Goal: Information Seeking & Learning: Check status

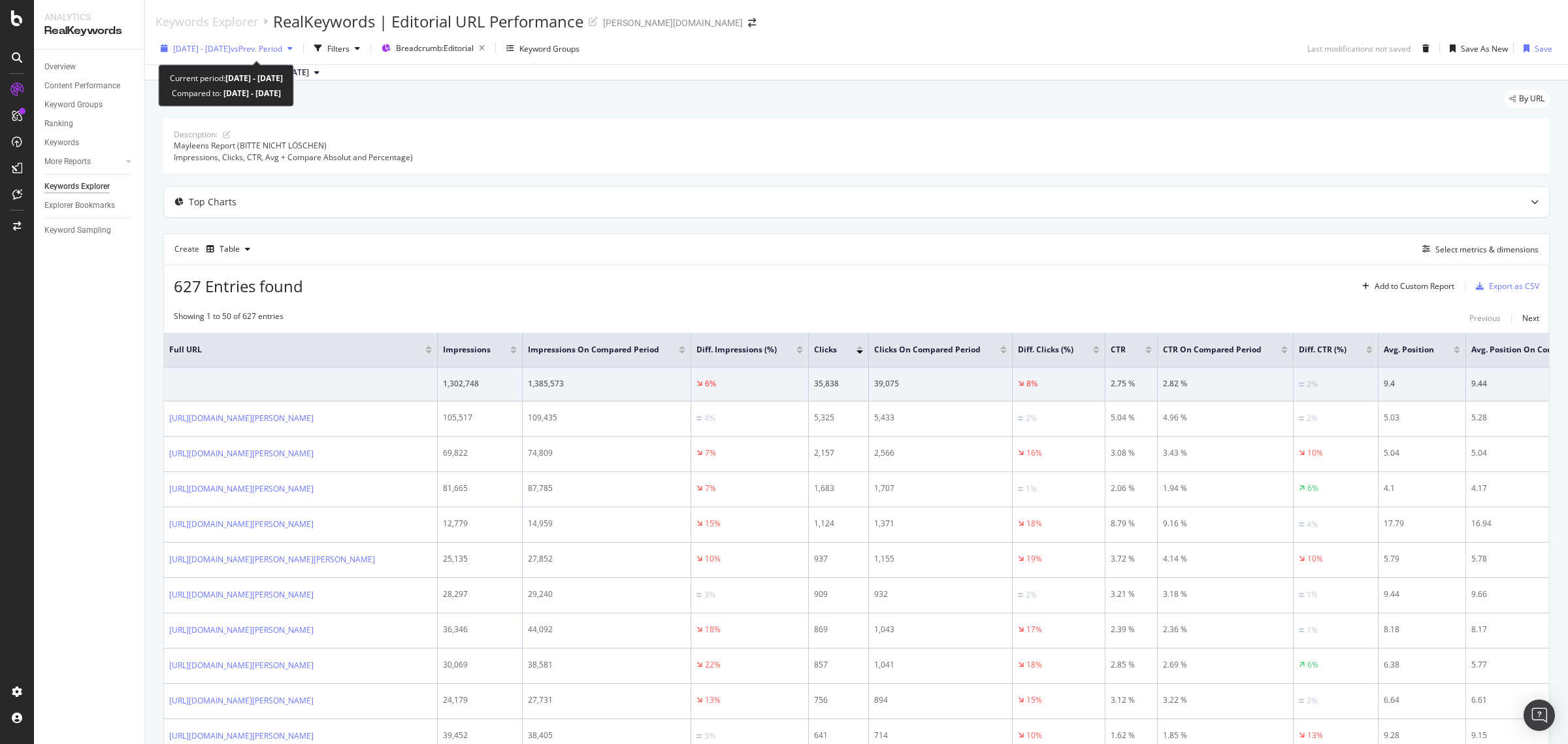
click at [233, 55] on div "[DATE] - [DATE] vs Prev. Period" at bounding box center [226, 48] width 142 height 20
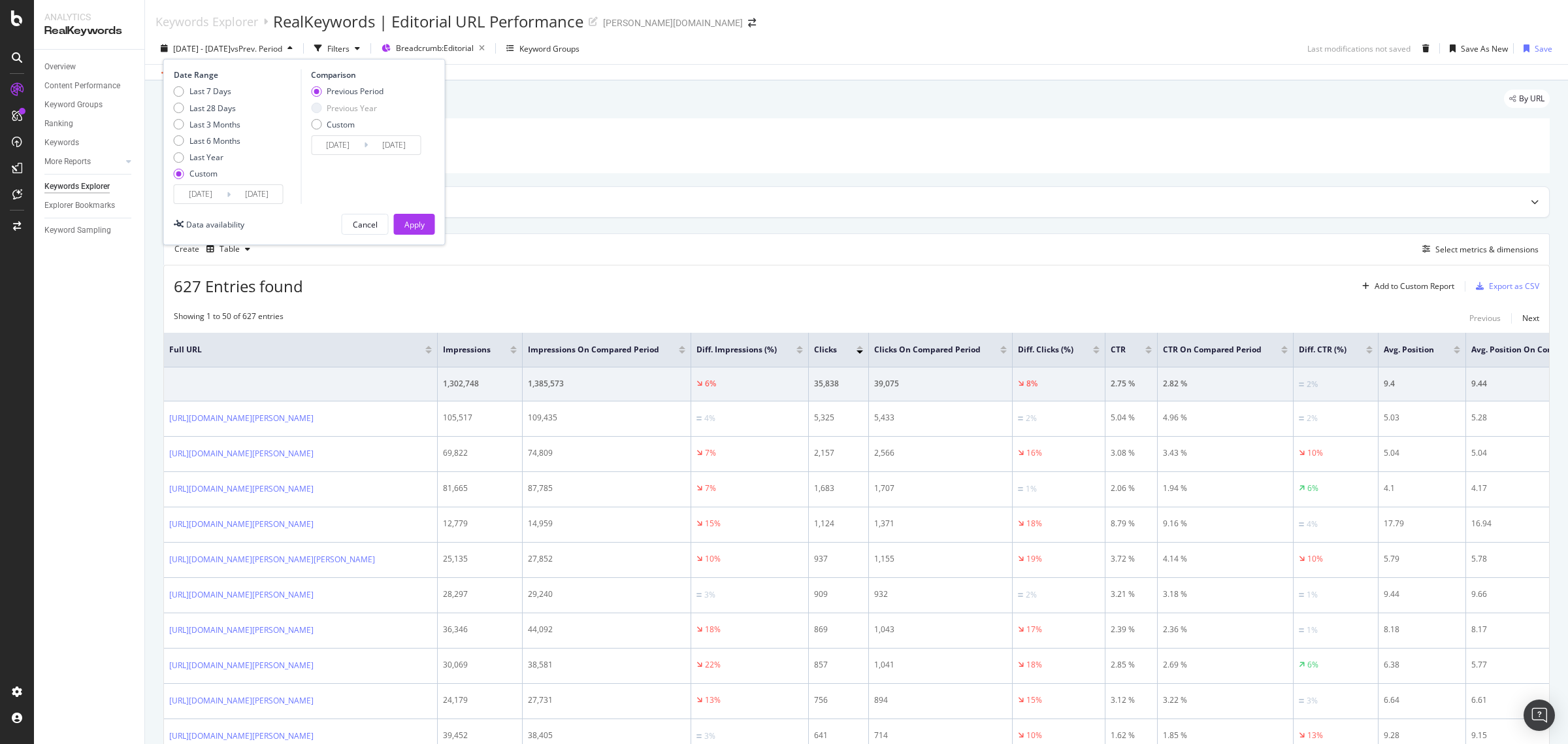
click at [198, 197] on input "[DATE]" at bounding box center [201, 194] width 52 height 19
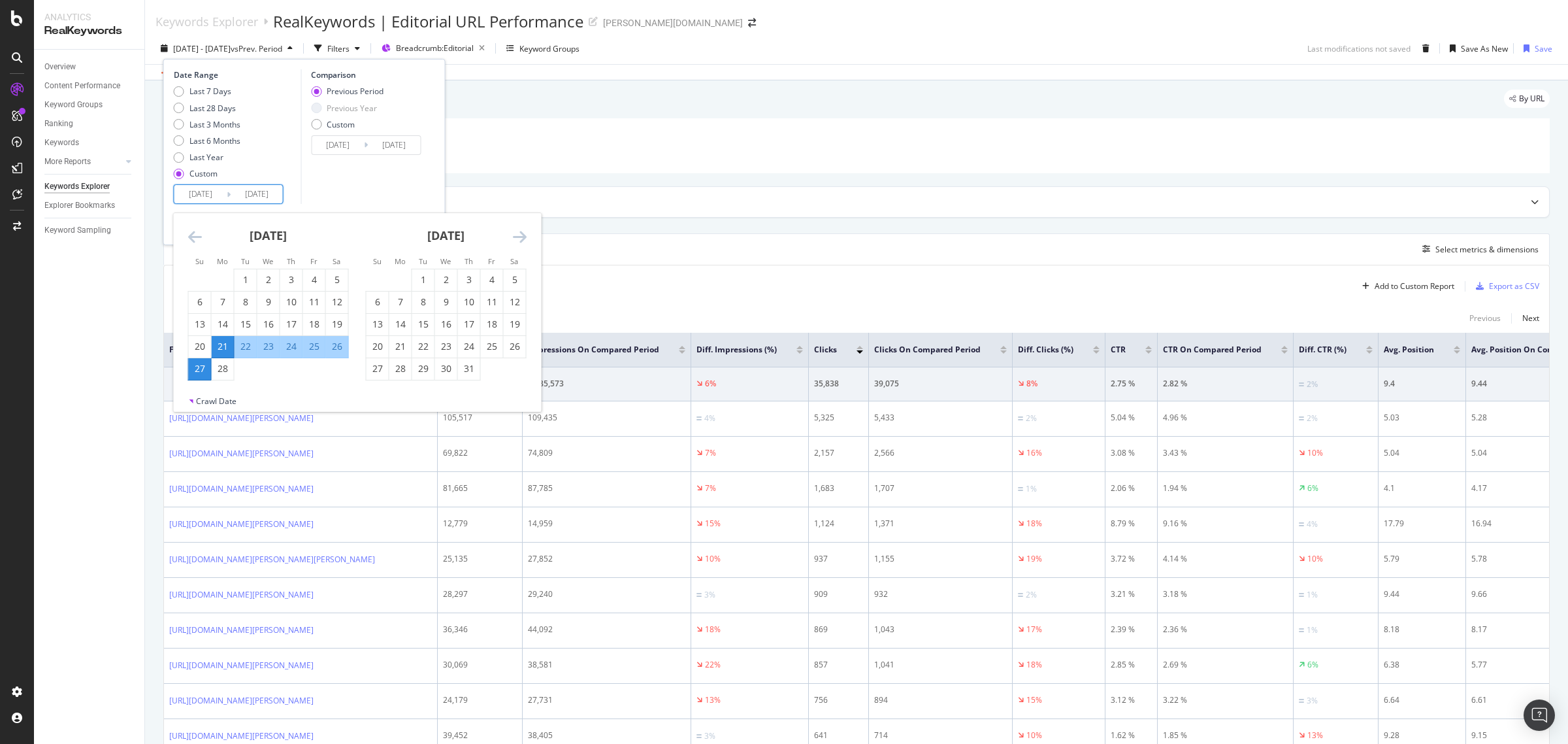
click at [524, 238] on icon "Move forward to switch to the next month." at bounding box center [520, 236] width 14 height 16
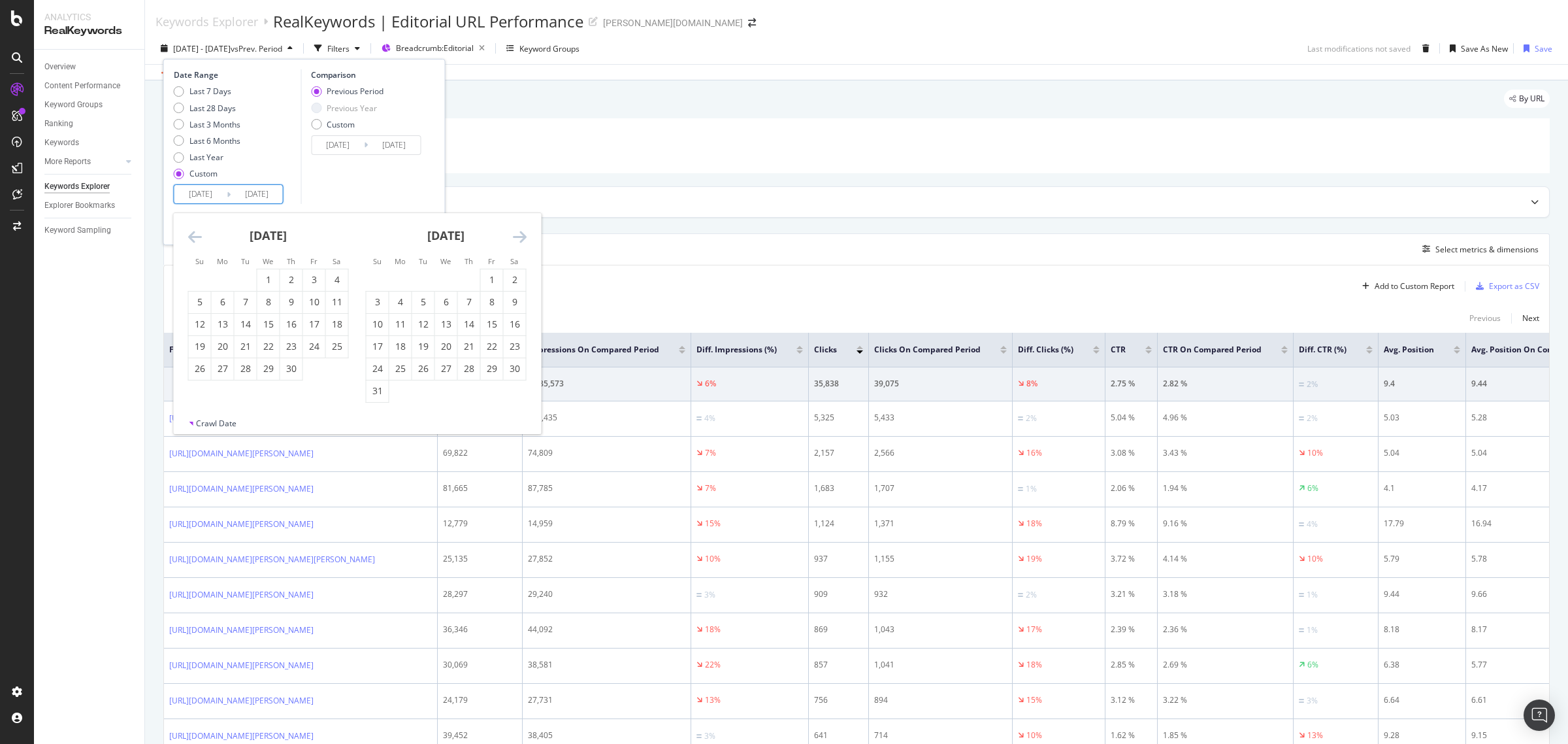
click at [524, 238] on icon "Move forward to switch to the next month." at bounding box center [520, 236] width 14 height 16
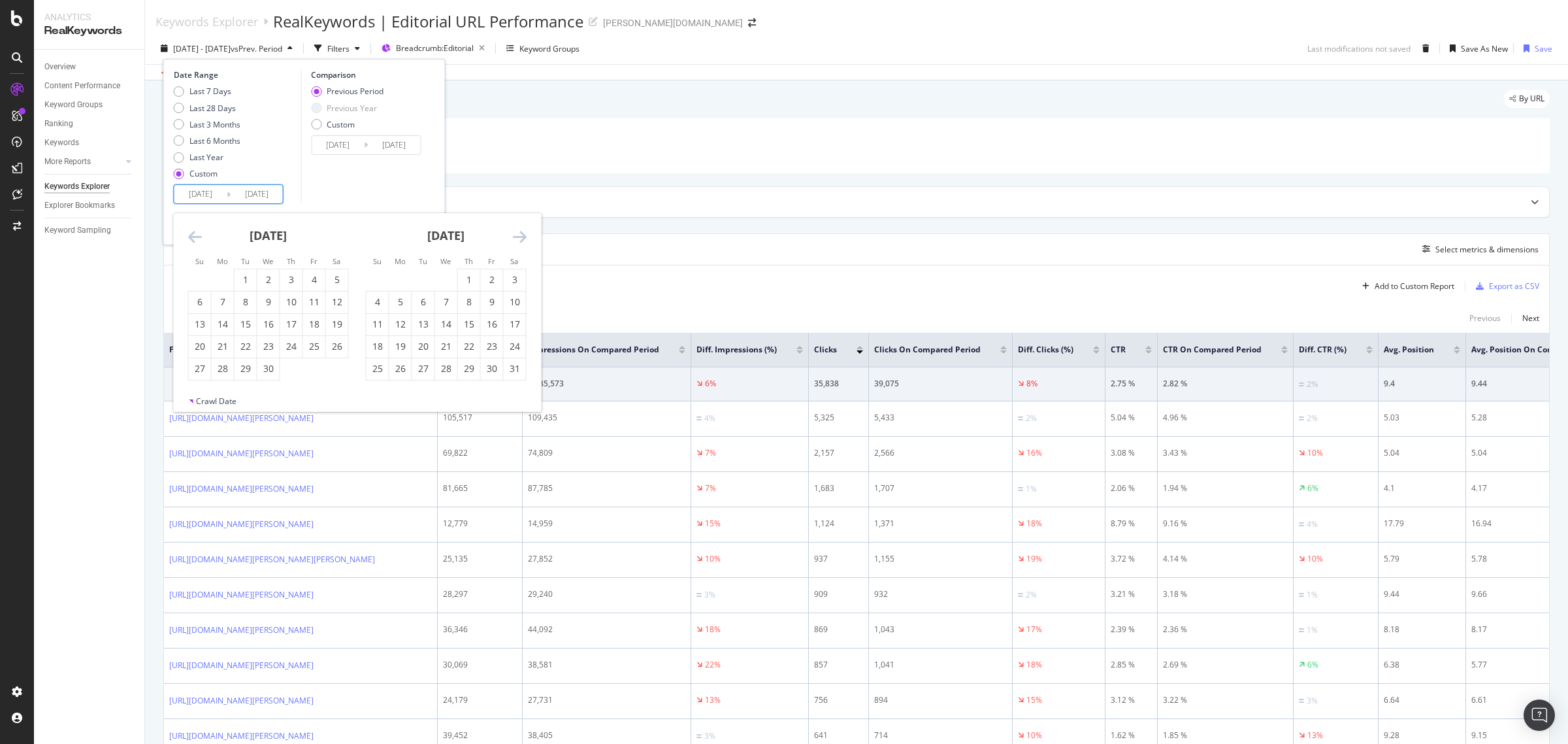
click at [524, 238] on icon "Move forward to switch to the next month." at bounding box center [520, 236] width 14 height 16
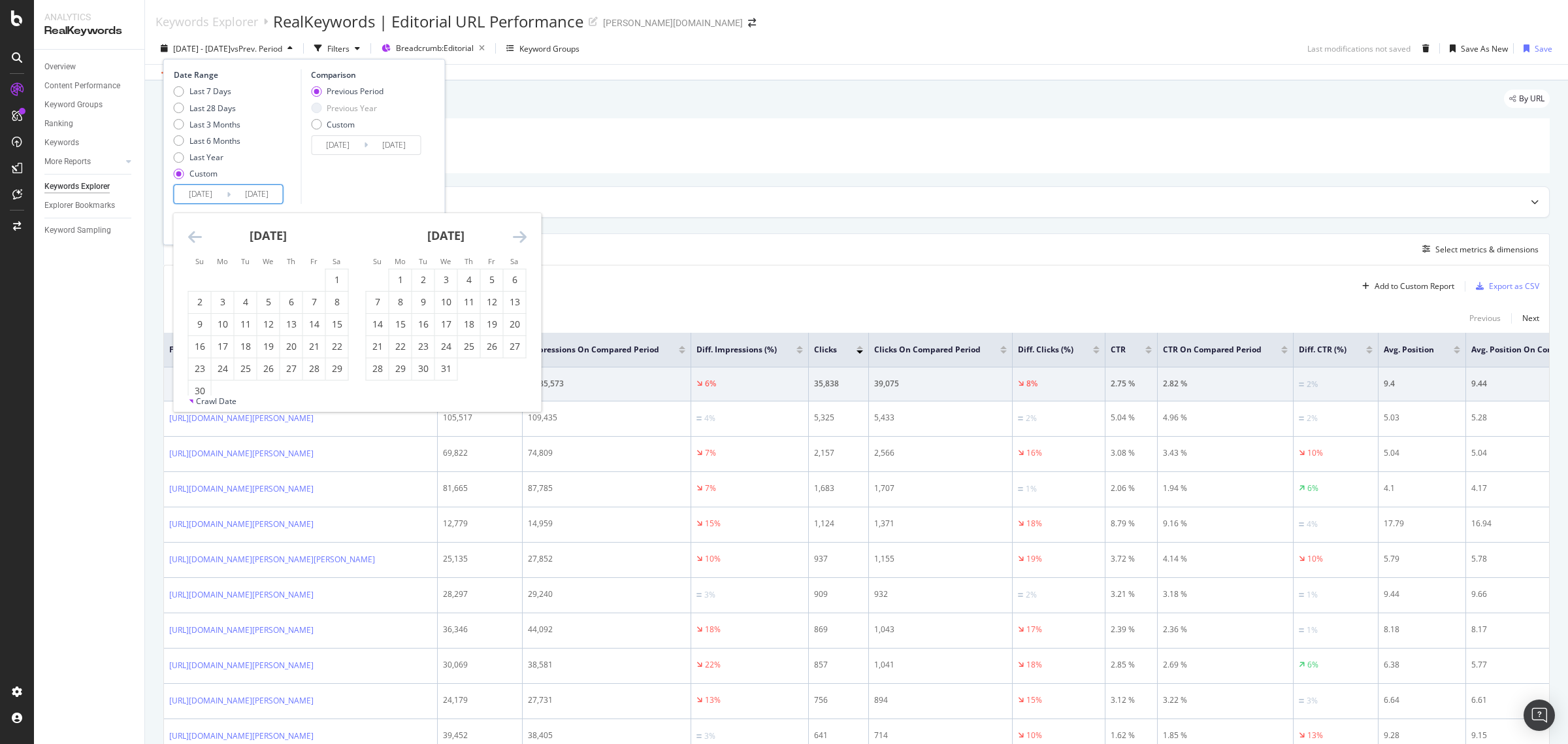
click at [524, 238] on icon "Move forward to switch to the next month." at bounding box center [520, 236] width 14 height 16
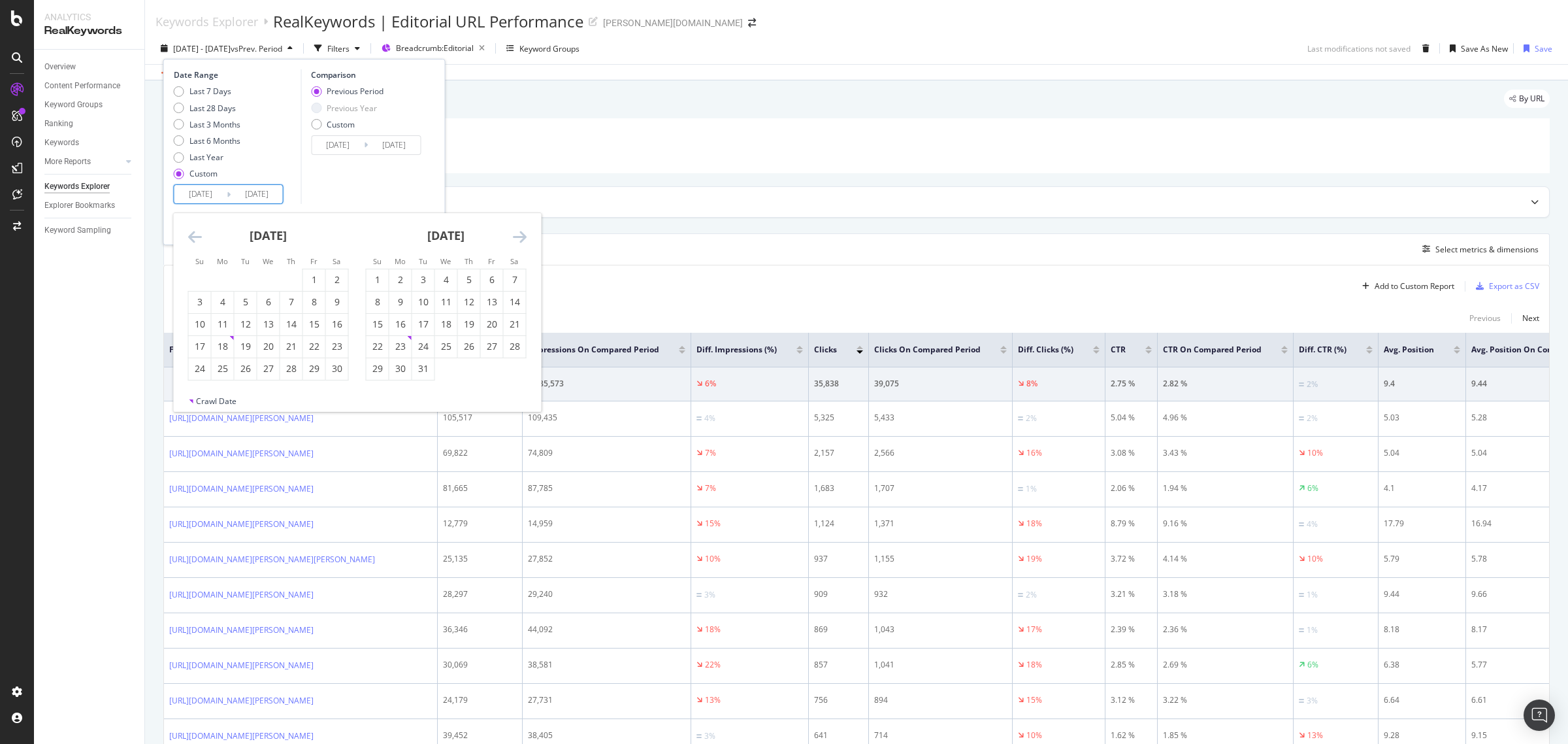
click at [524, 238] on icon "Move forward to switch to the next month." at bounding box center [520, 236] width 14 height 16
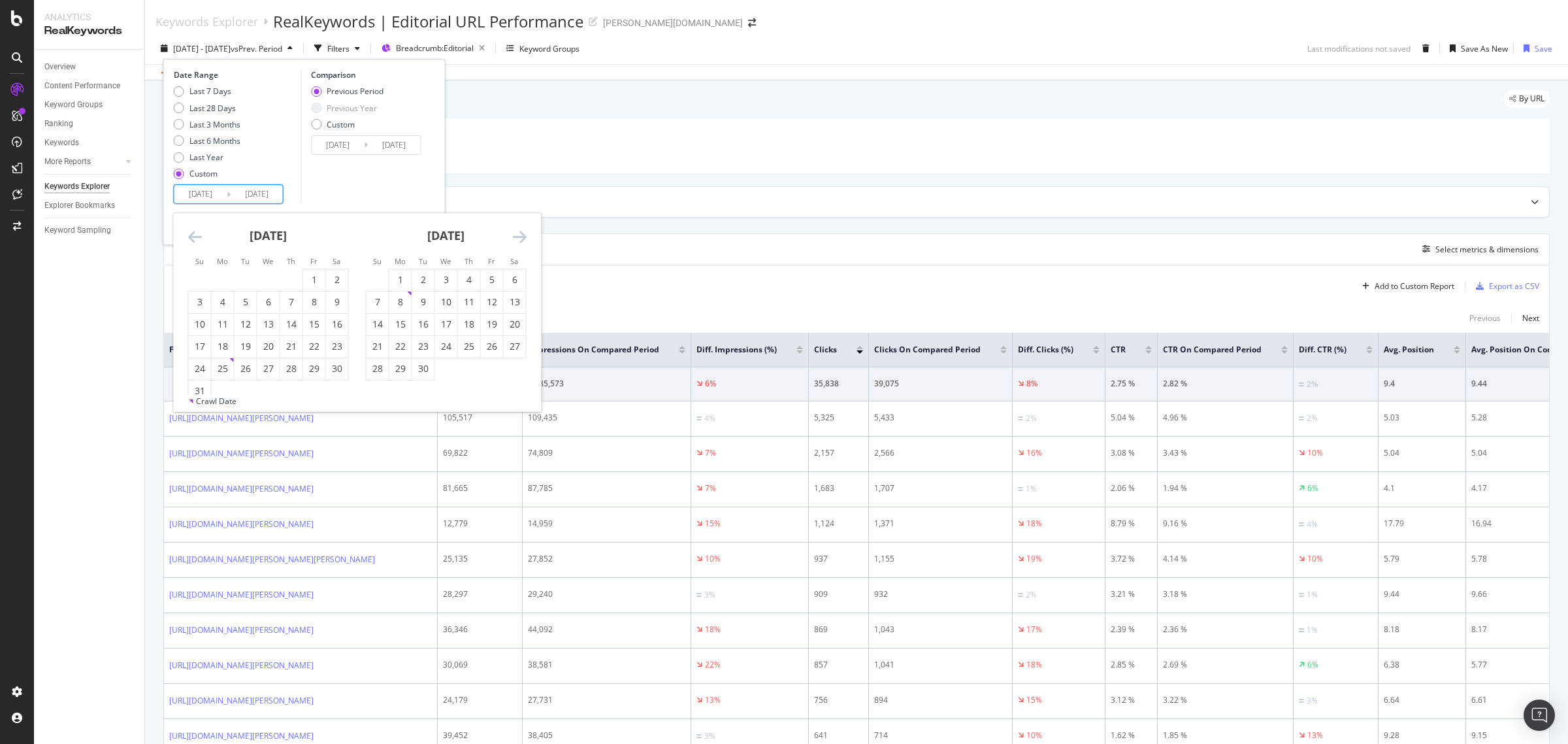
click at [524, 238] on icon "Move forward to switch to the next month." at bounding box center [520, 236] width 14 height 16
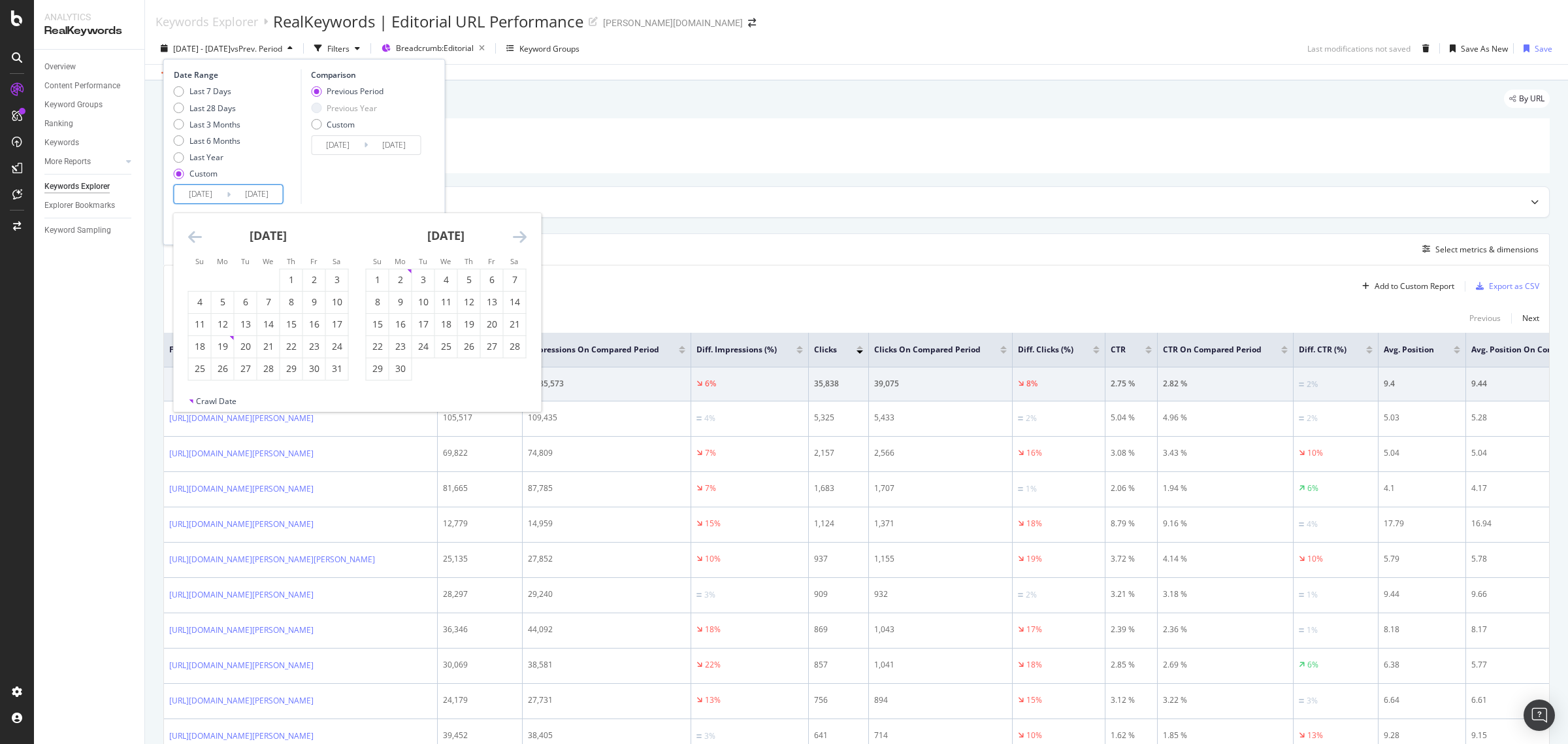
click at [524, 238] on icon "Move forward to switch to the next month." at bounding box center [520, 236] width 14 height 16
click at [524, 236] on icon "Move forward to switch to the next month." at bounding box center [520, 236] width 14 height 16
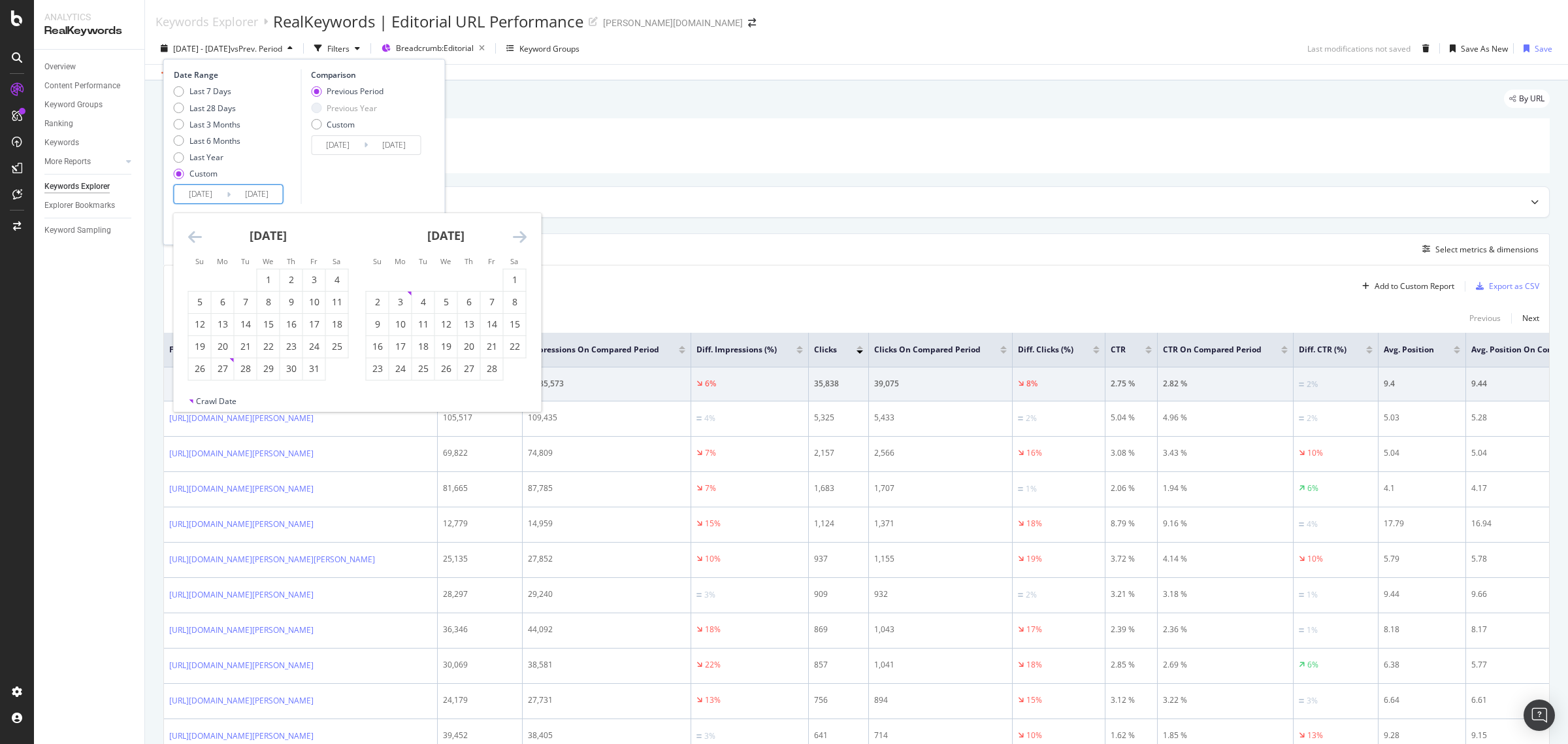
click at [526, 227] on div "[DATE]" at bounding box center [446, 241] width 161 height 55
click at [523, 233] on icon "Move forward to switch to the next month." at bounding box center [520, 236] width 14 height 16
click at [524, 233] on icon "Move forward to switch to the next month." at bounding box center [520, 236] width 14 height 16
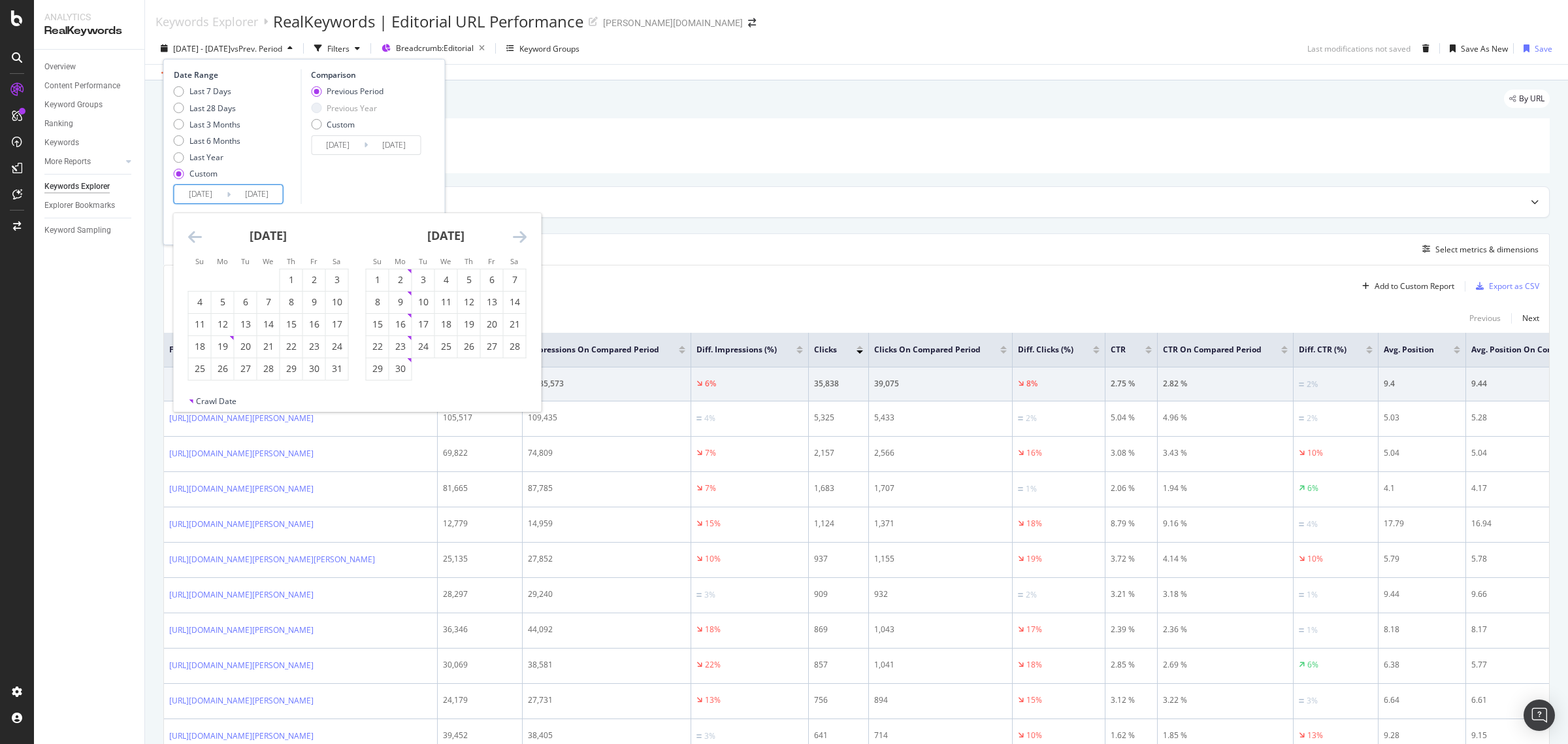
click at [524, 233] on icon "Move forward to switch to the next month." at bounding box center [520, 236] width 14 height 16
click at [489, 281] on div "1" at bounding box center [492, 279] width 22 height 13
type input "[DATE]"
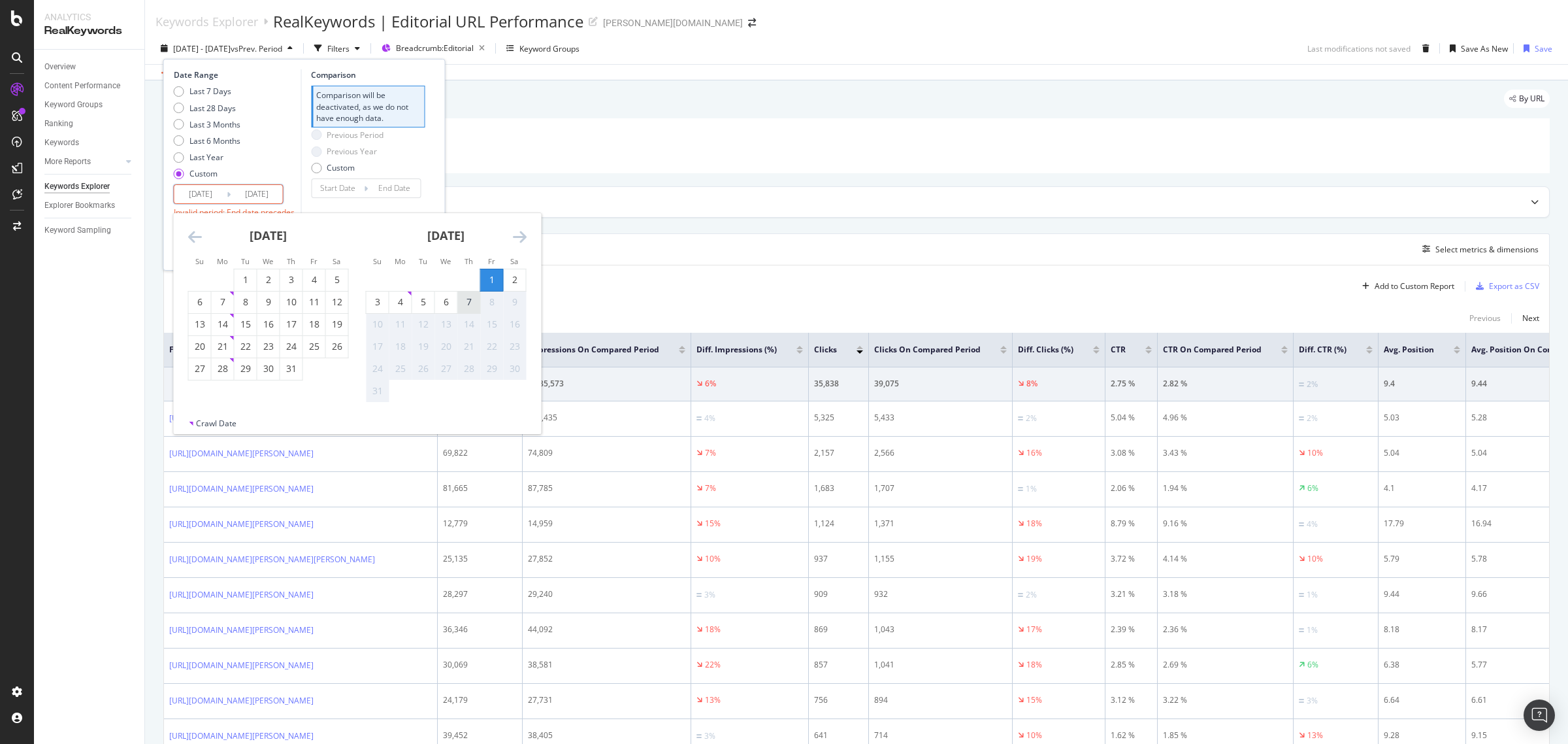
click at [467, 307] on div "7" at bounding box center [469, 301] width 22 height 13
type input "[DATE]"
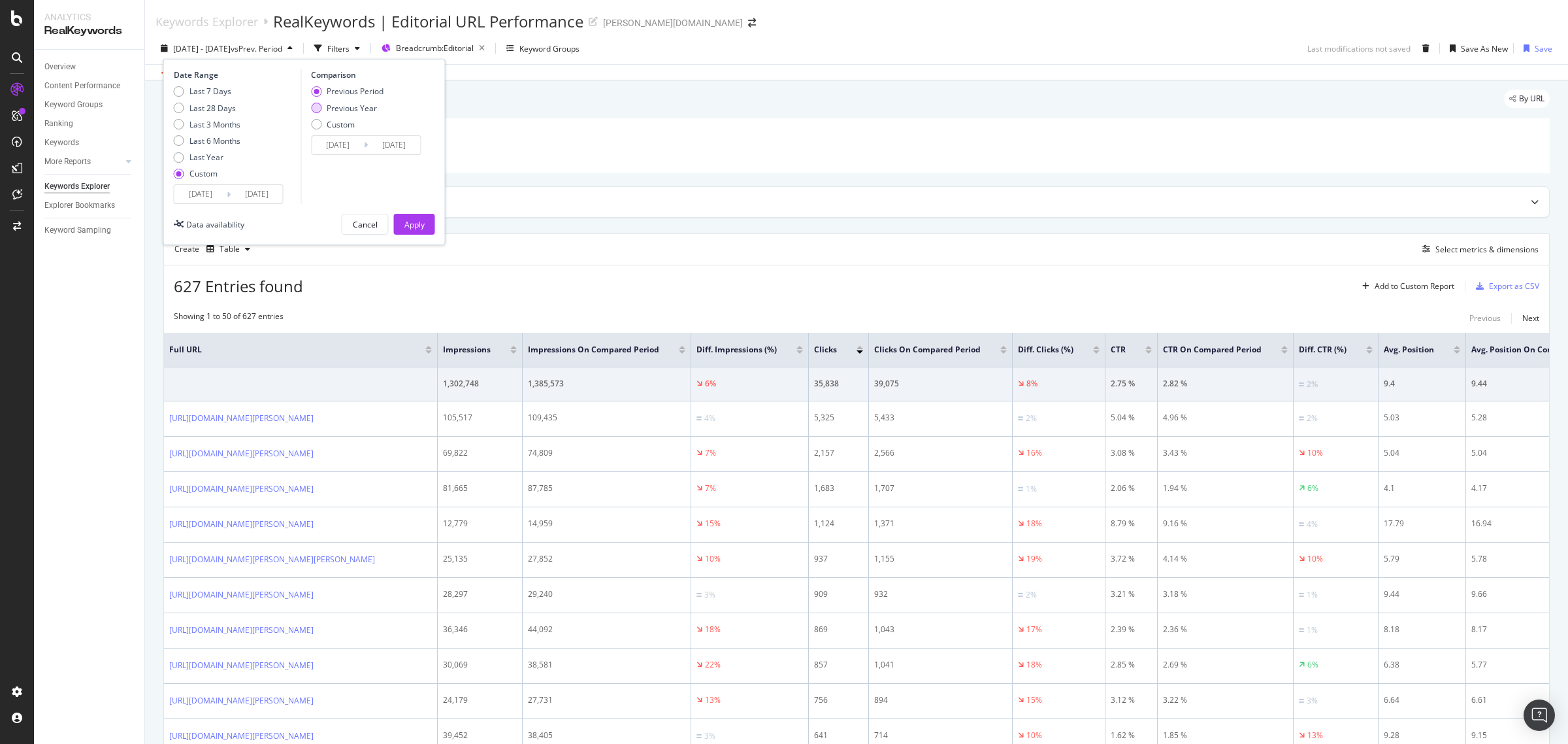
click at [356, 107] on div "Previous Year" at bounding box center [352, 108] width 50 height 11
type input "[DATE]"
click at [420, 225] on div "Apply" at bounding box center [414, 224] width 21 height 11
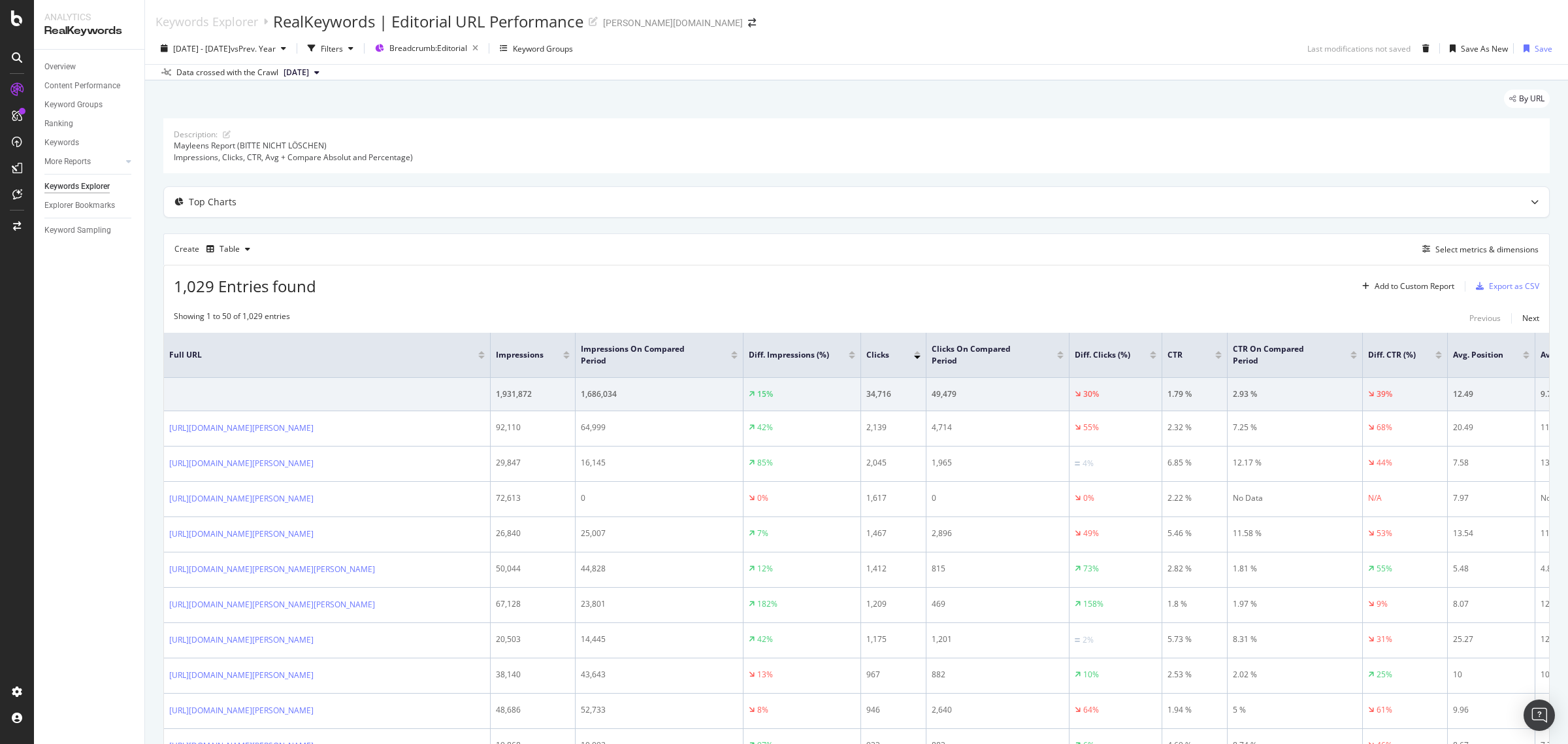
click at [917, 358] on div at bounding box center [917, 357] width 7 height 3
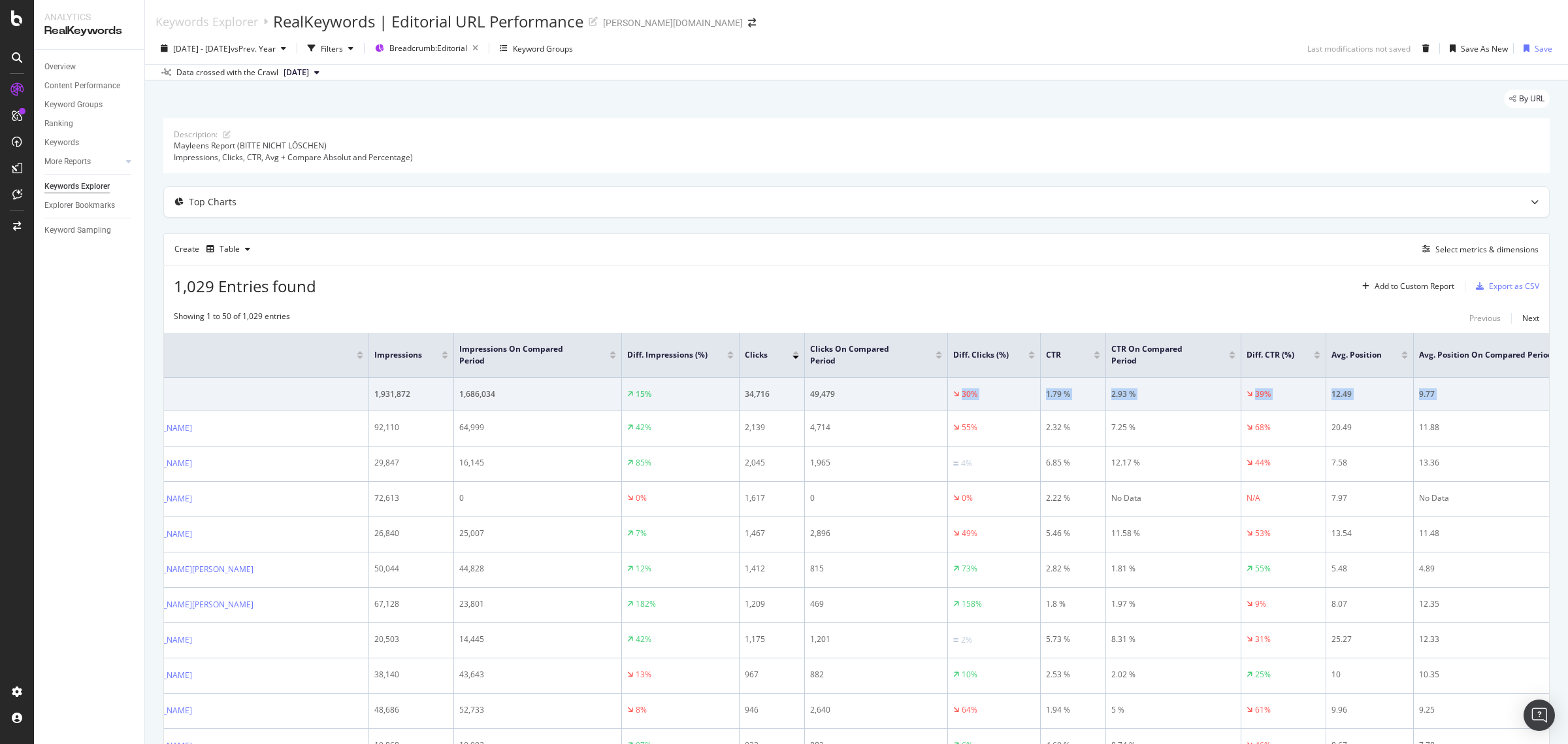
scroll to position [0, 289]
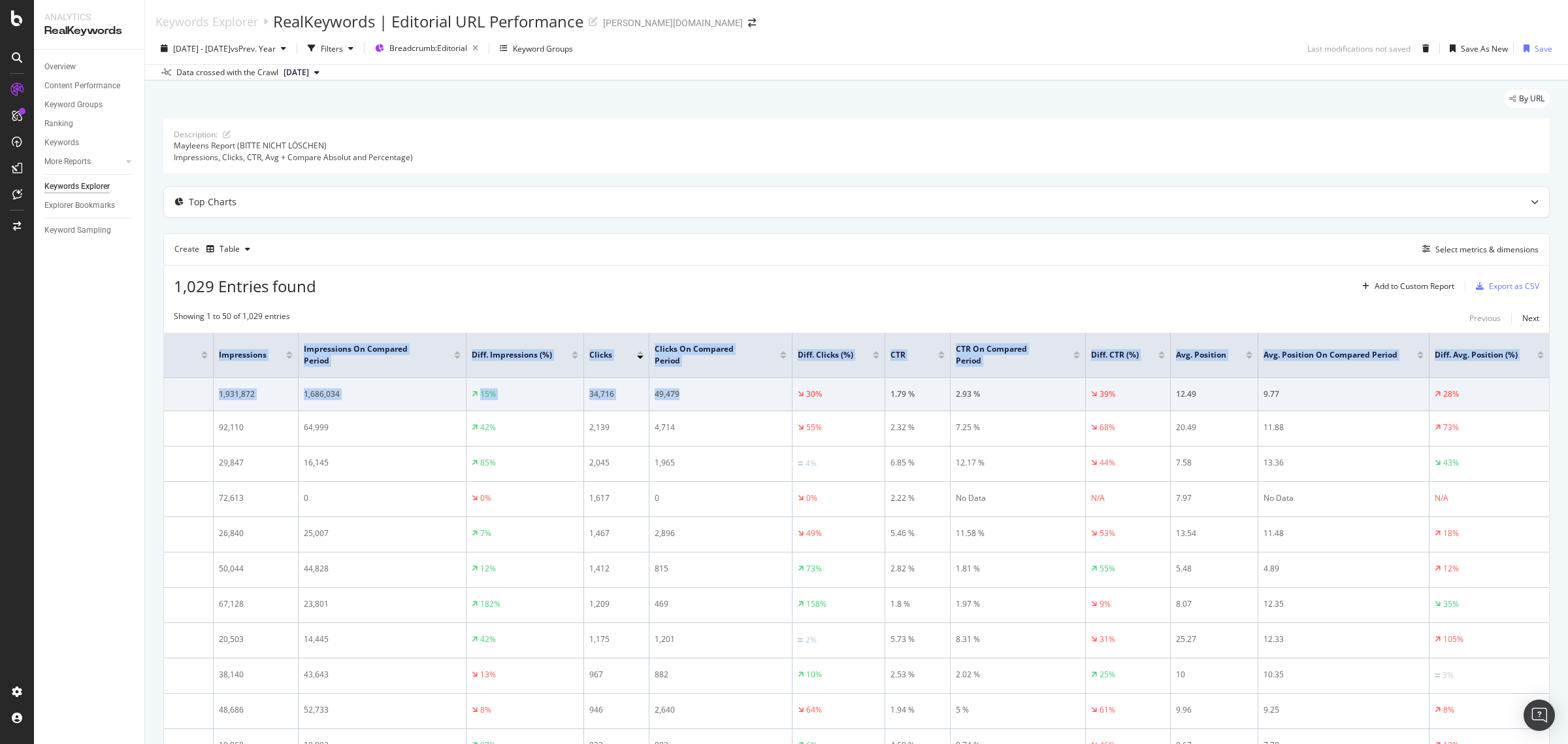
drag, startPoint x: 1023, startPoint y: 410, endPoint x: 1567, endPoint y: 400, distance: 544.1
click at [1567, 400] on div "Keywords Explorer RealKeywords | Editorial URL Performance [PERSON_NAME][DOMAIN…" at bounding box center [857, 372] width 1424 height 744
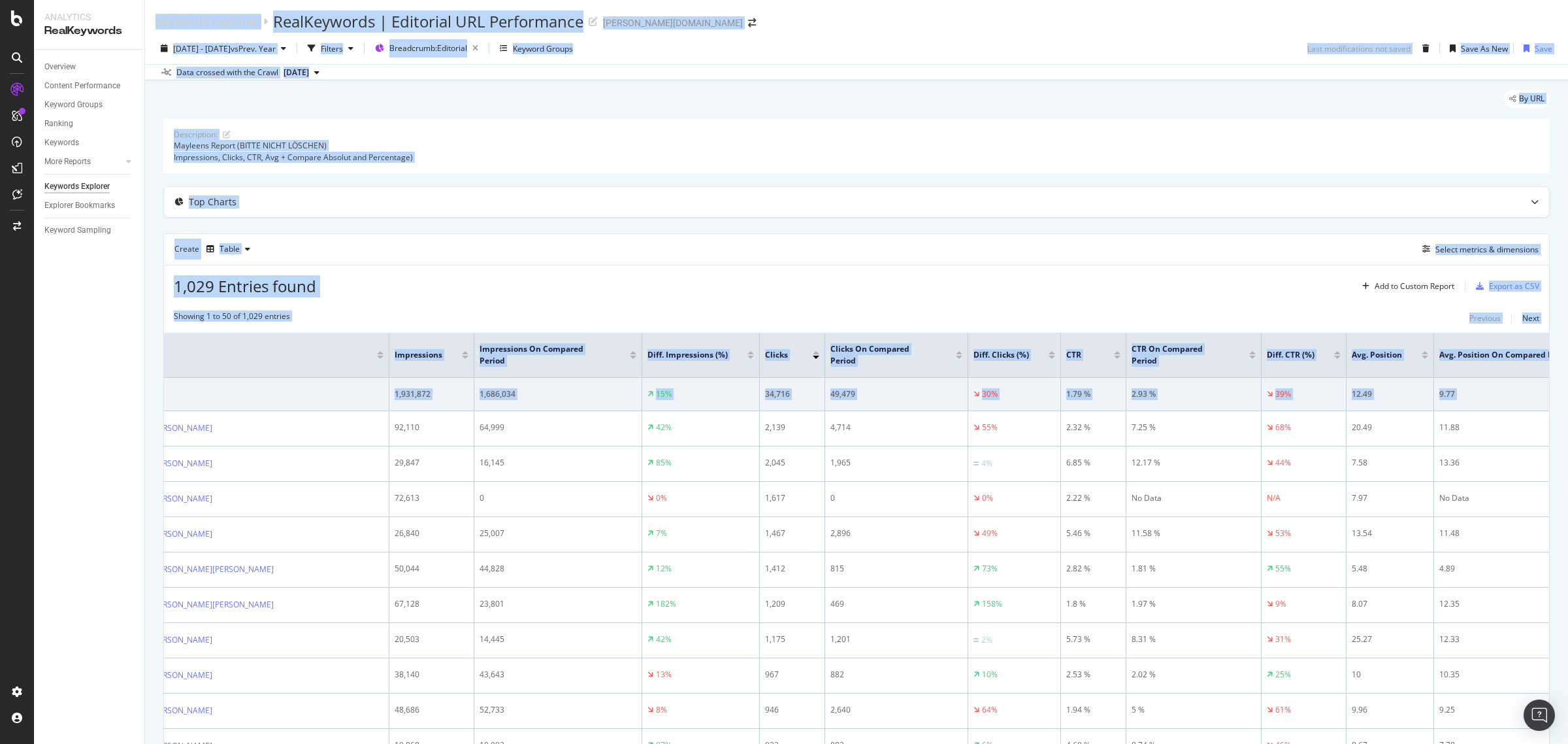
scroll to position [0, 0]
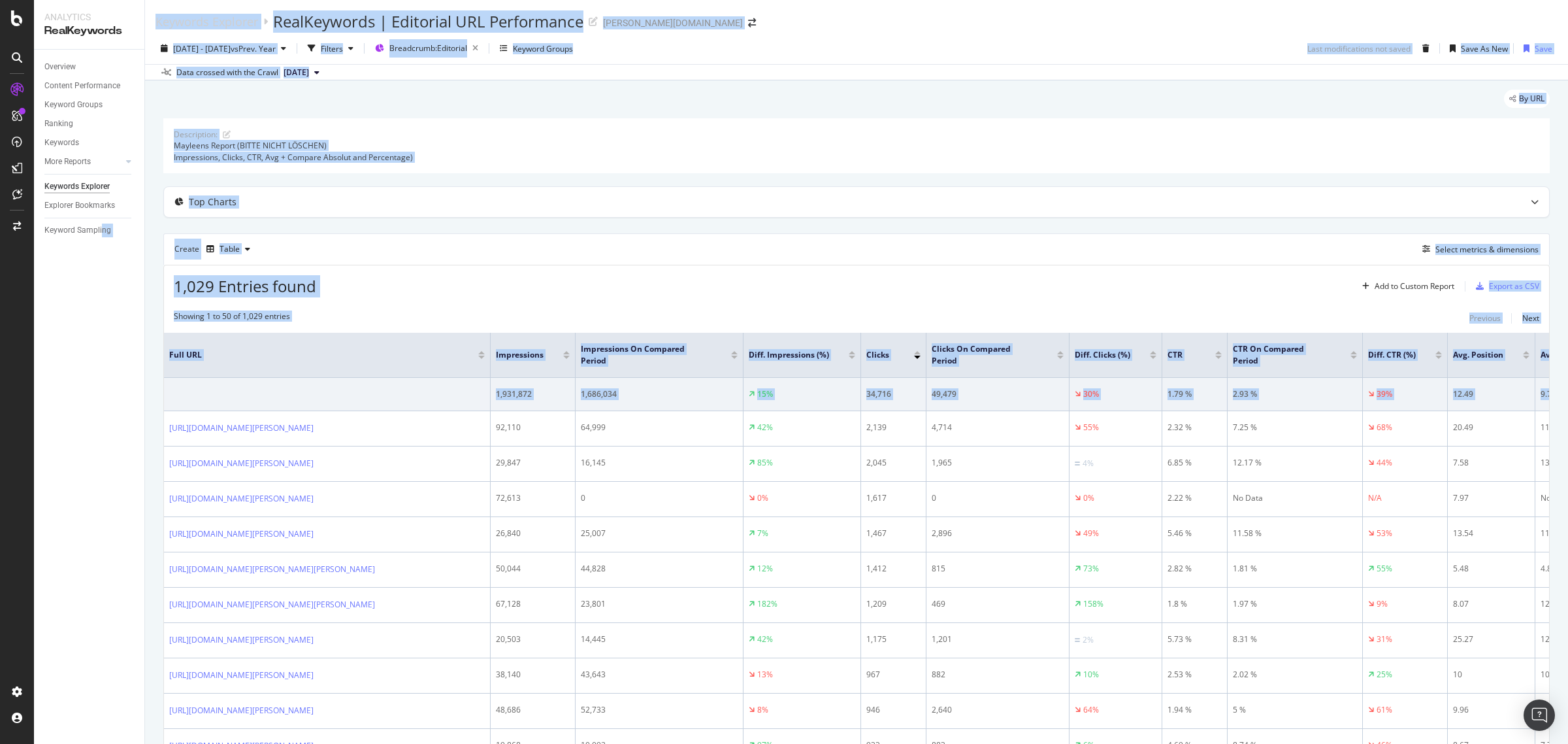
drag, startPoint x: 1464, startPoint y: 392, endPoint x: 102, endPoint y: 397, distance: 1362.0
click at [102, 397] on div "Analytics RealKeywords Overview Content Performance Keyword Groups Ranking Keyw…" at bounding box center [800, 372] width 1534 height 744
click at [435, 310] on div "Showing 1 to 50 of 1,029 entries Previous Next" at bounding box center [857, 318] width 1385 height 16
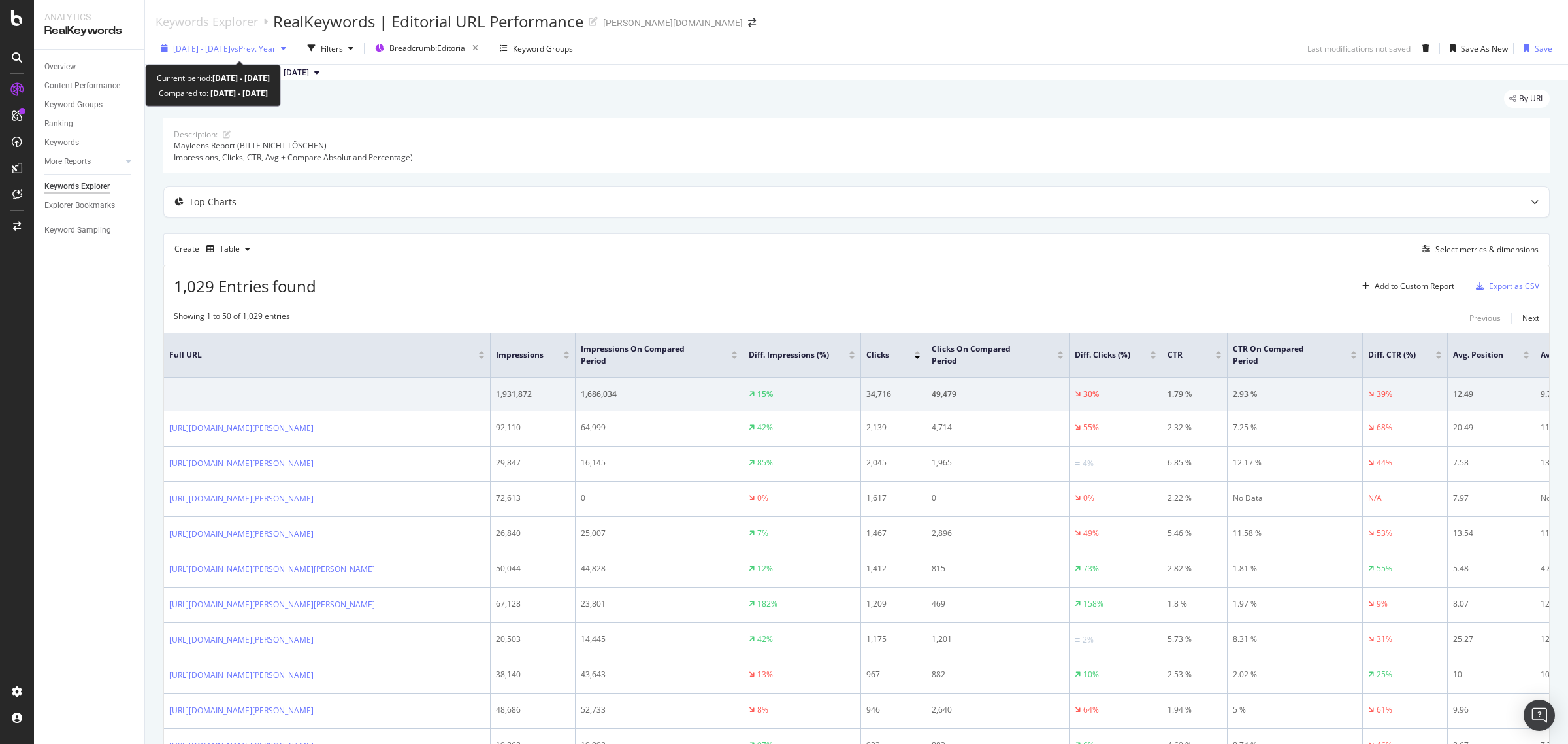
click at [281, 40] on div "[DATE] - [DATE] vs Prev. Year" at bounding box center [223, 48] width 136 height 20
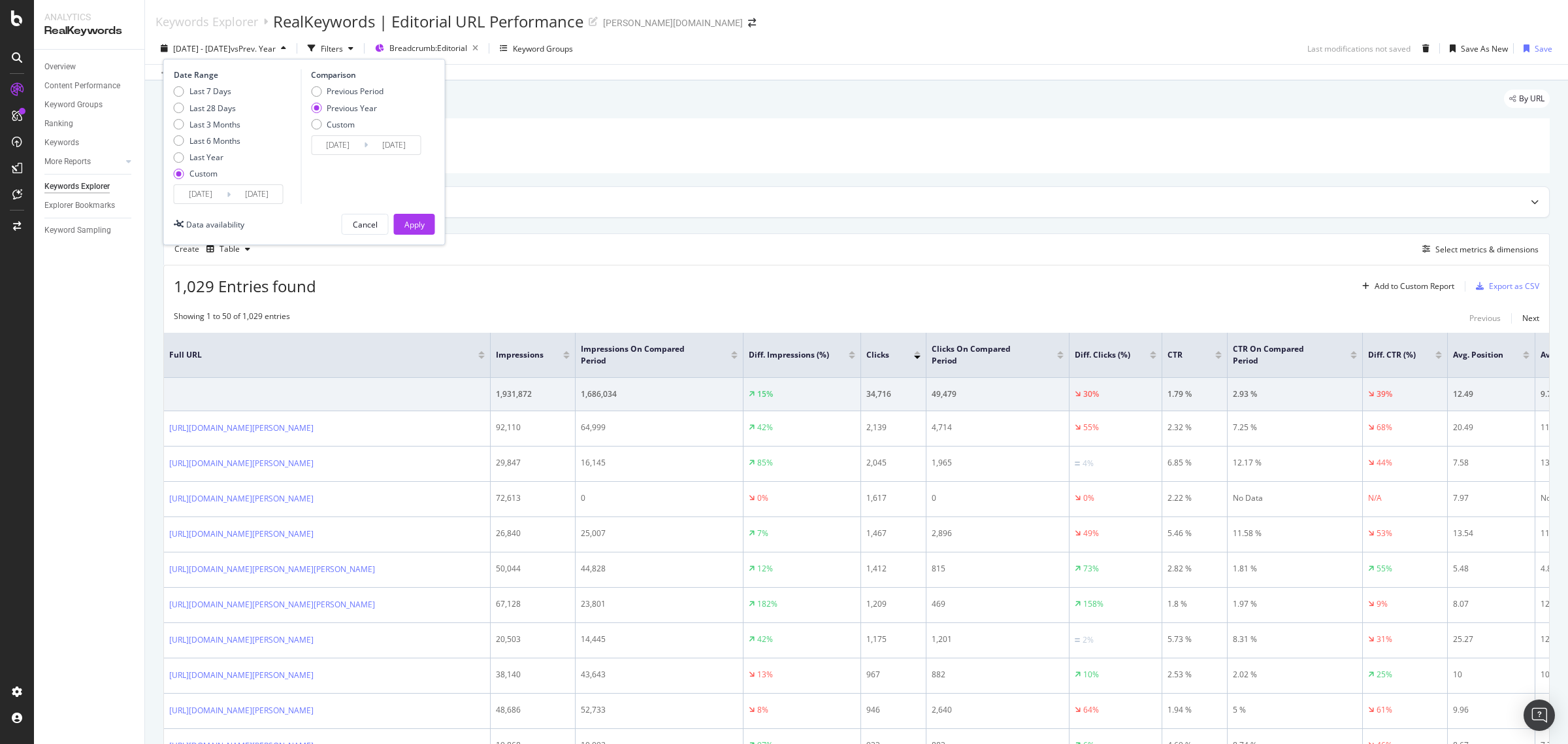
click at [203, 202] on input "[DATE]" at bounding box center [201, 194] width 52 height 19
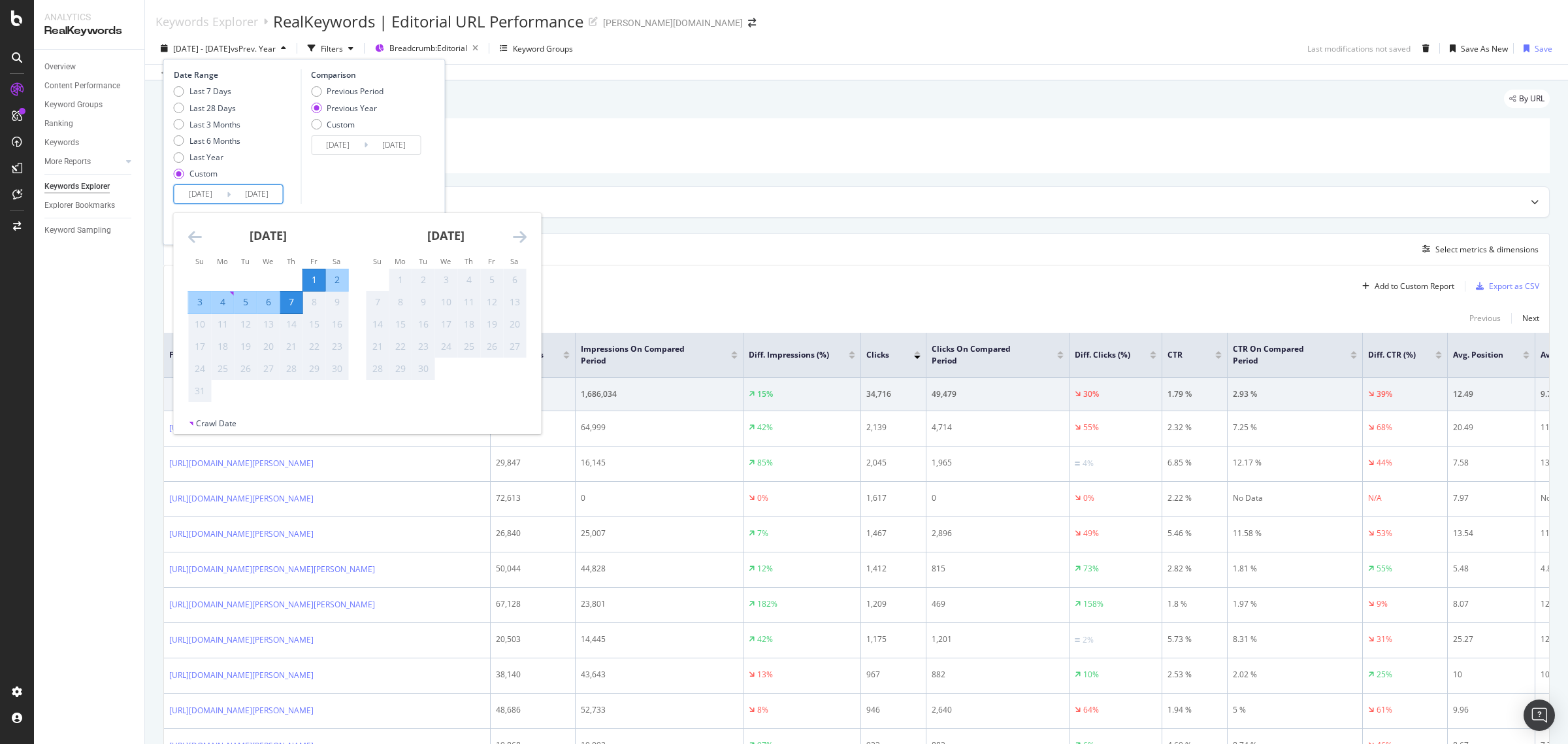
click at [195, 236] on icon "Move backward to switch to the previous month." at bounding box center [195, 236] width 14 height 16
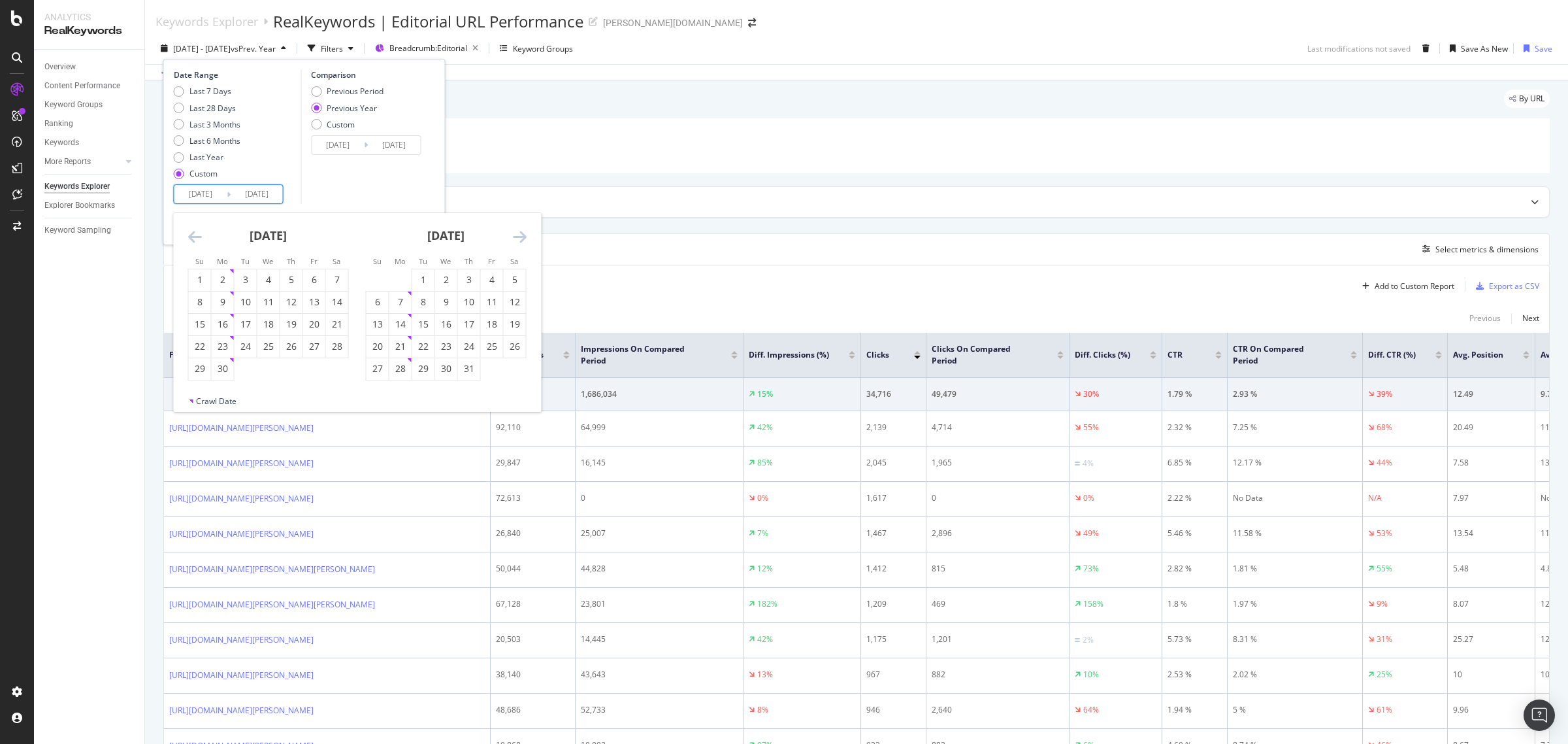
click at [195, 236] on icon "Move backward to switch to the previous month." at bounding box center [195, 236] width 14 height 16
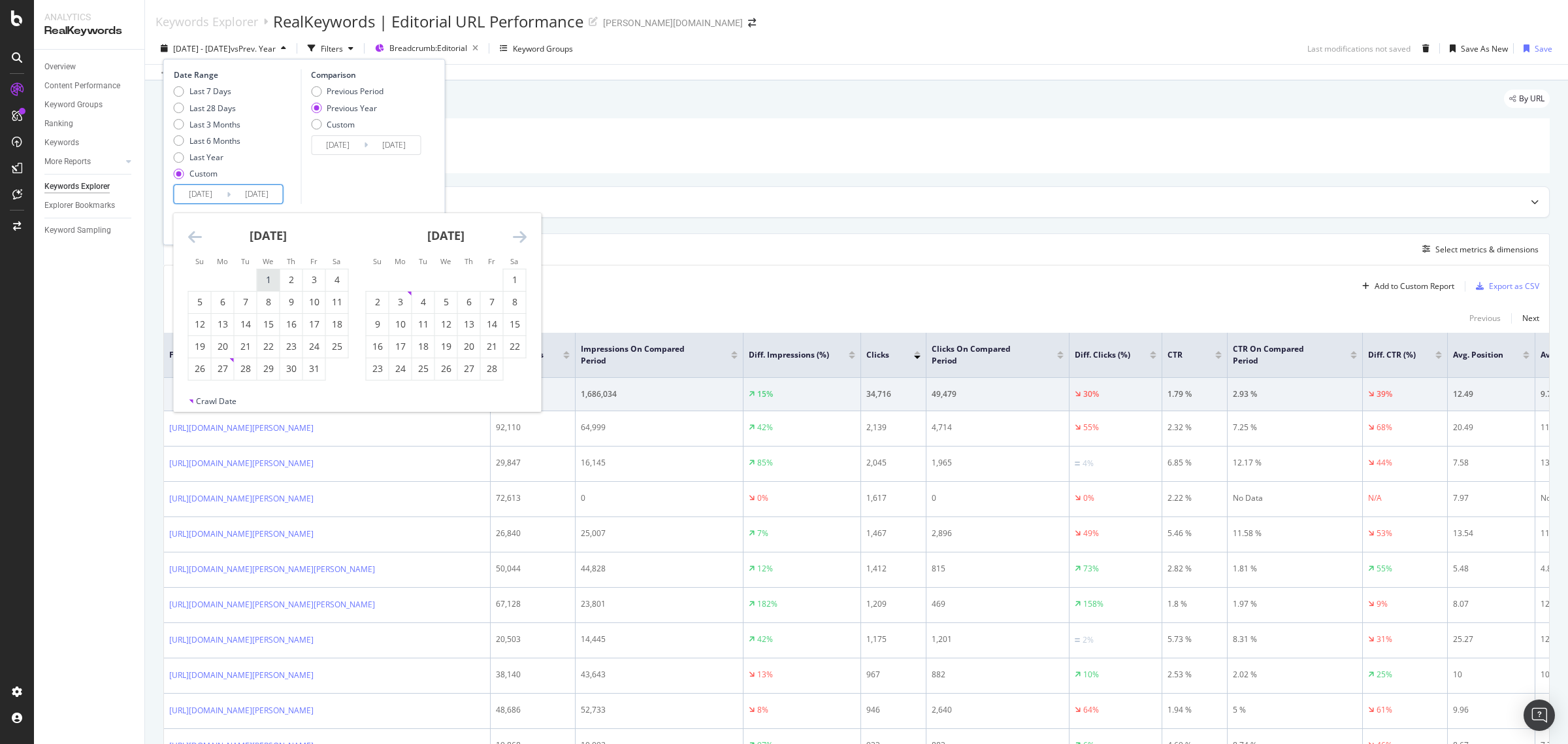
click at [267, 283] on div "1" at bounding box center [269, 279] width 22 height 13
type input "[DATE]"
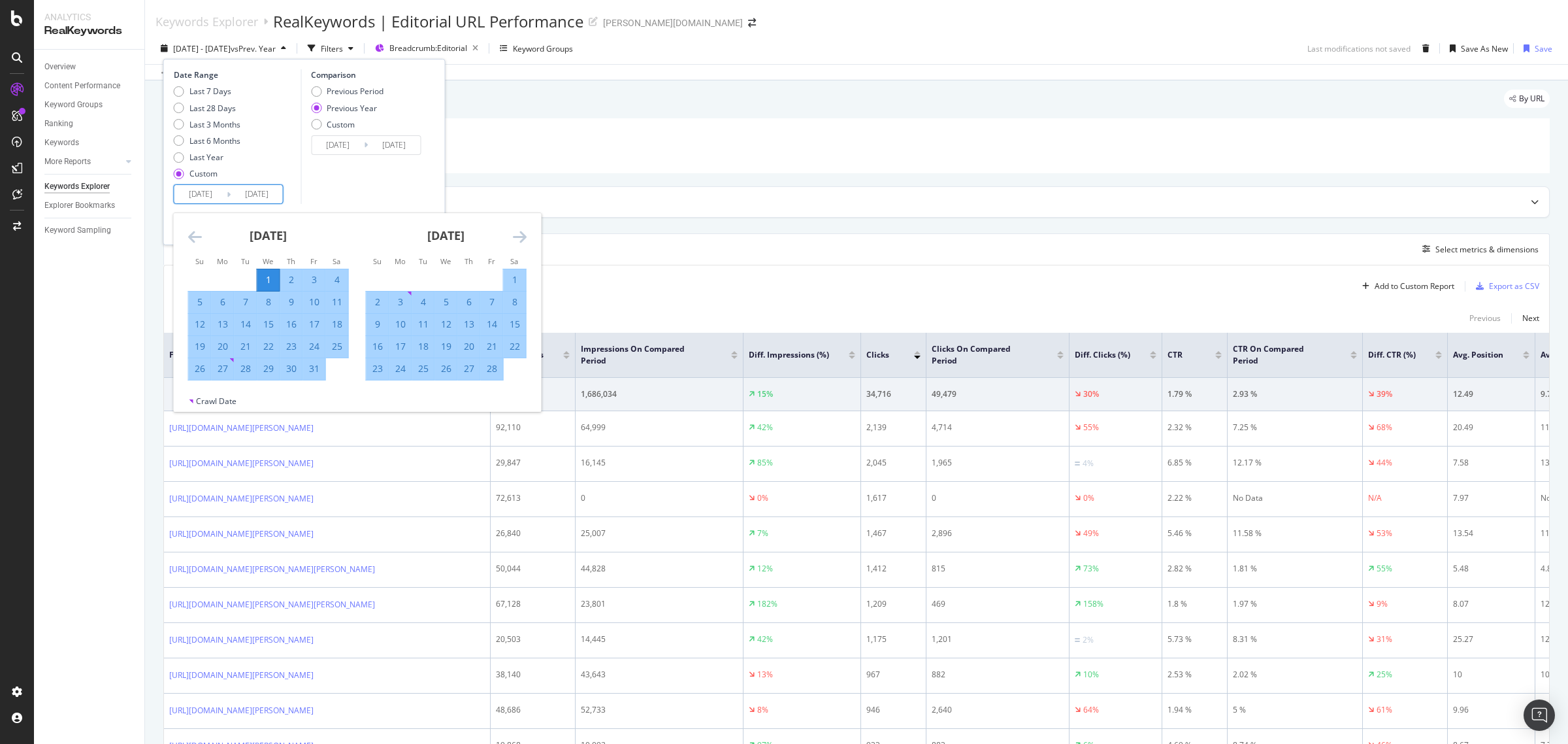
click at [525, 235] on icon "Move forward to switch to the next month." at bounding box center [520, 236] width 14 height 16
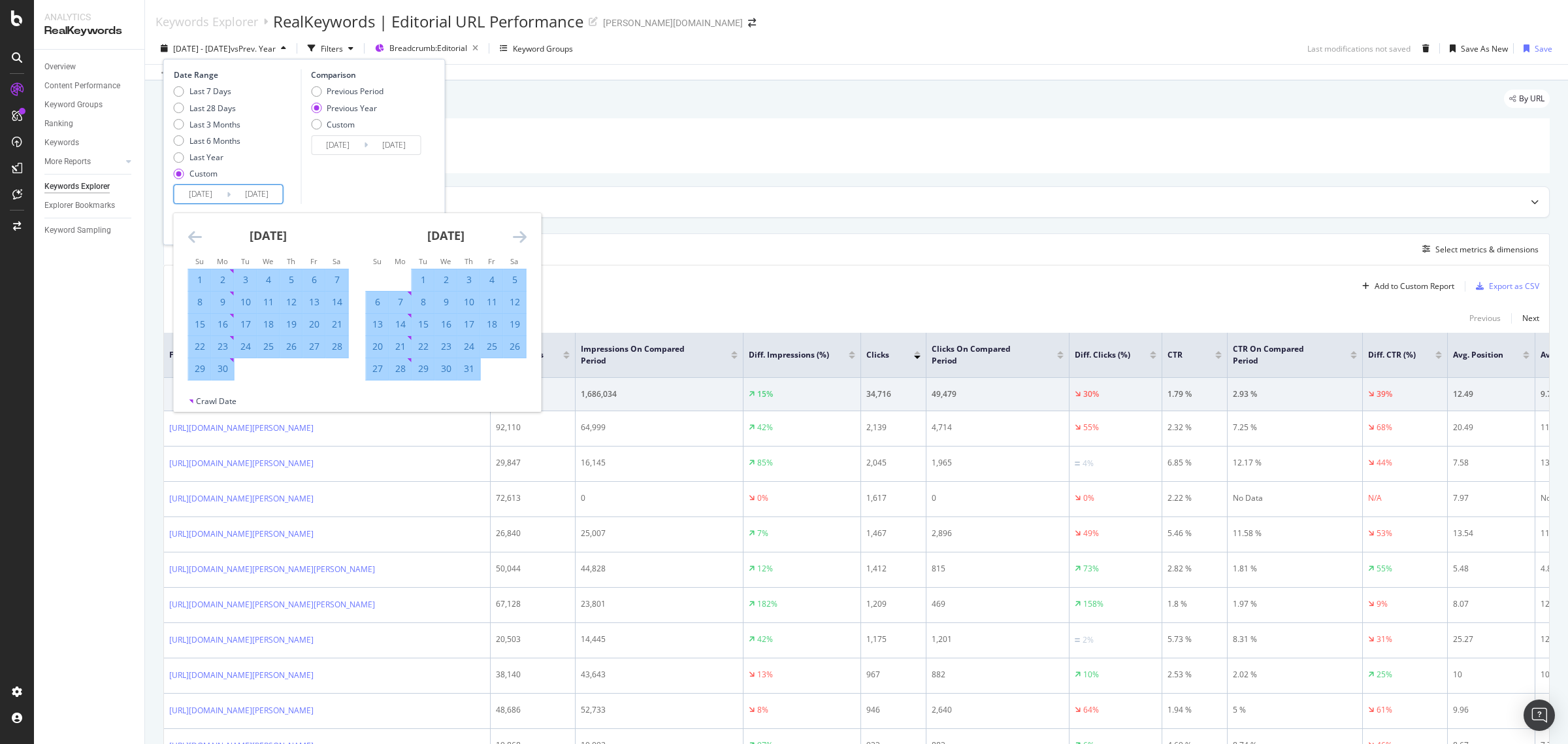
click at [525, 235] on icon "Move forward to switch to the next month." at bounding box center [520, 236] width 14 height 16
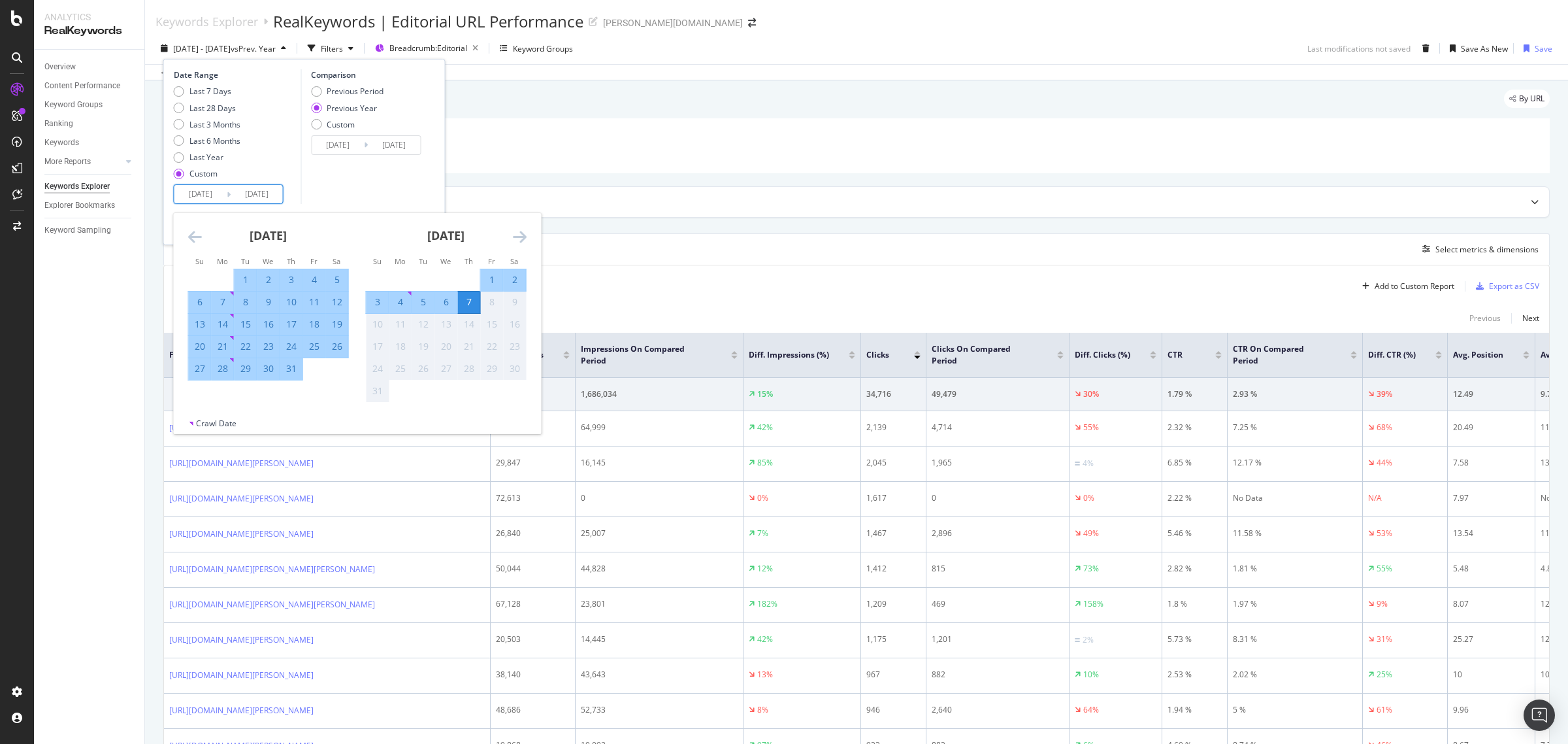
click at [465, 302] on div "7" at bounding box center [469, 301] width 22 height 13
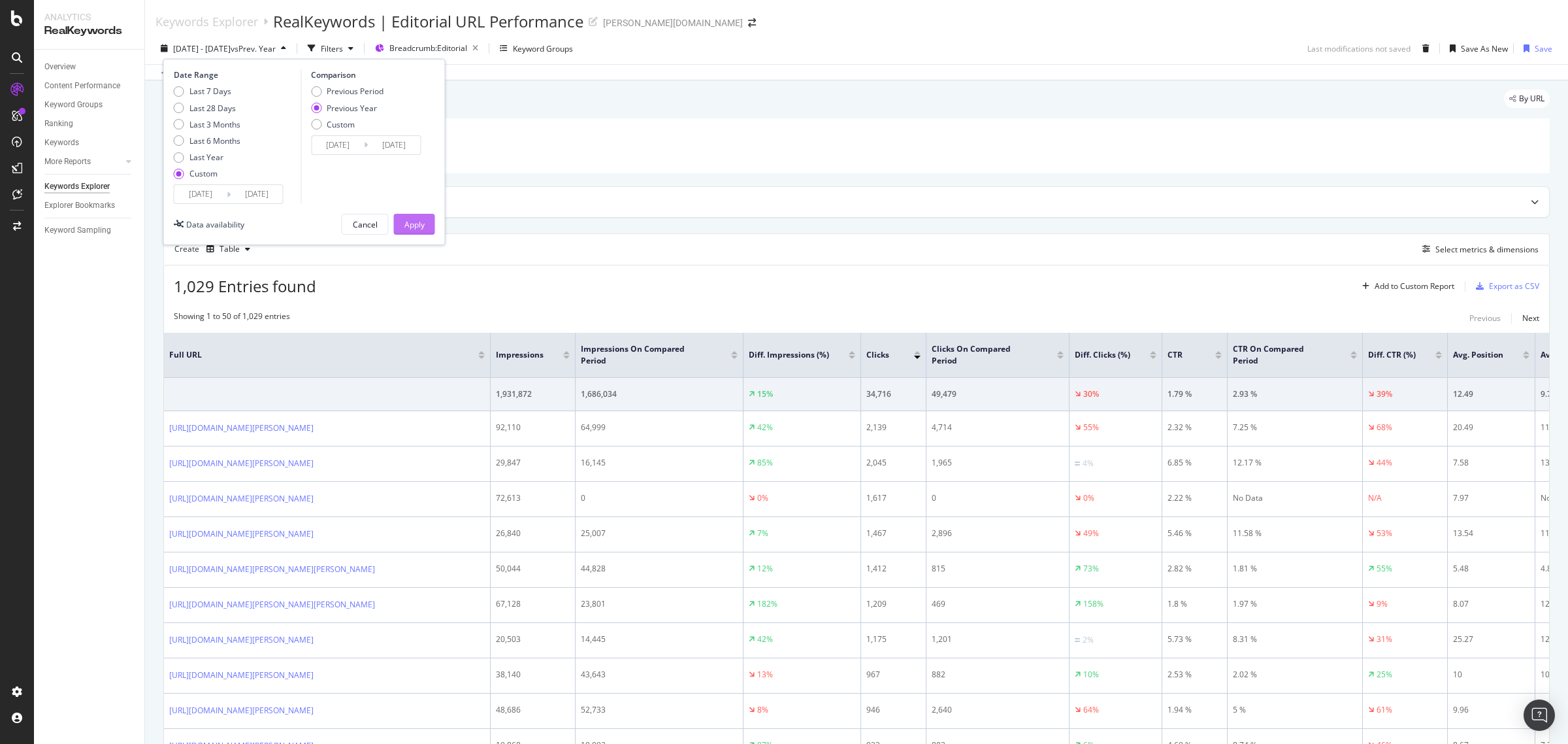
click at [419, 230] on div "Apply" at bounding box center [414, 224] width 21 height 20
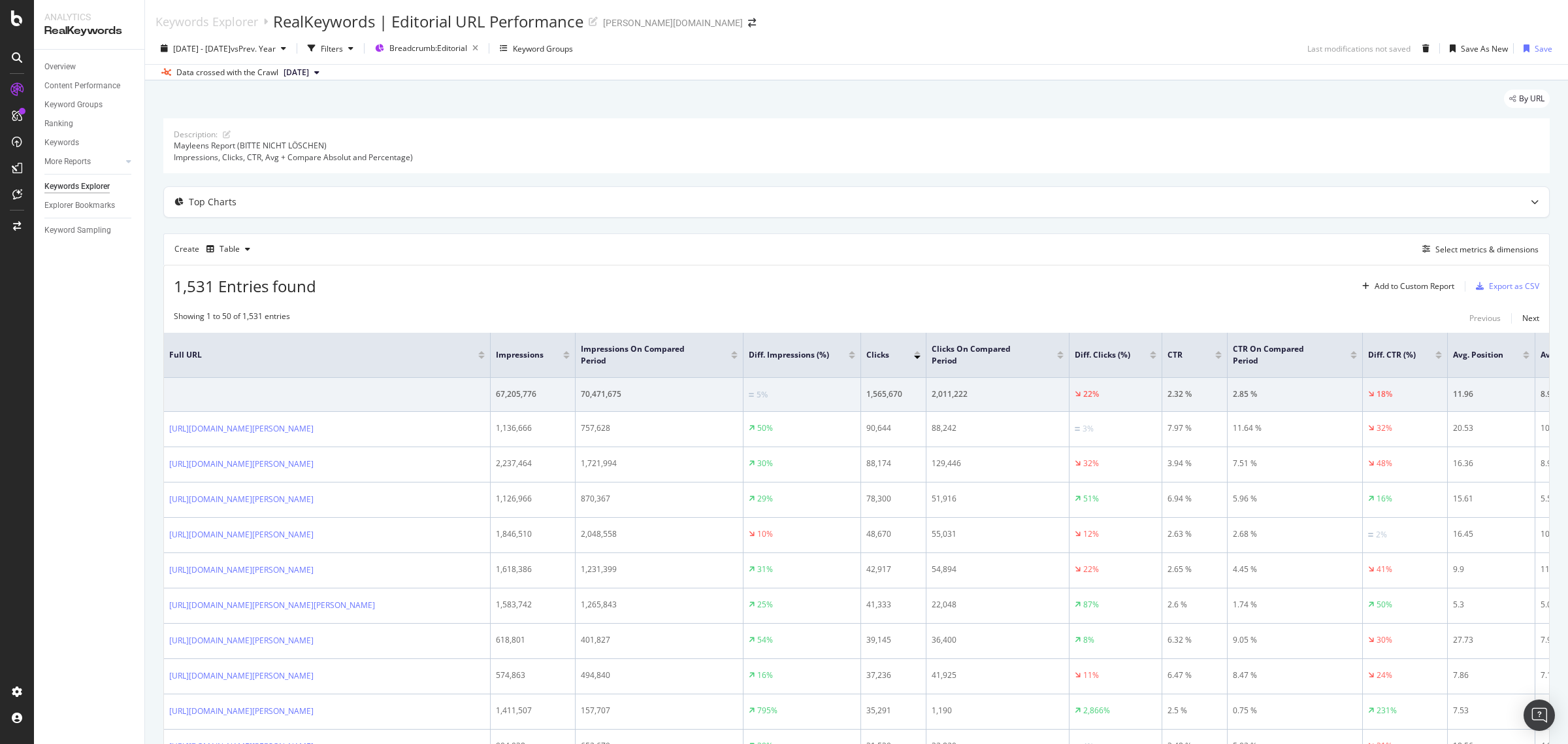
click at [918, 358] on div at bounding box center [917, 357] width 7 height 3
click at [230, 43] on span "[DATE] - [DATE]" at bounding box center [202, 48] width 57 height 11
click at [205, 201] on input "[DATE]" at bounding box center [201, 194] width 52 height 19
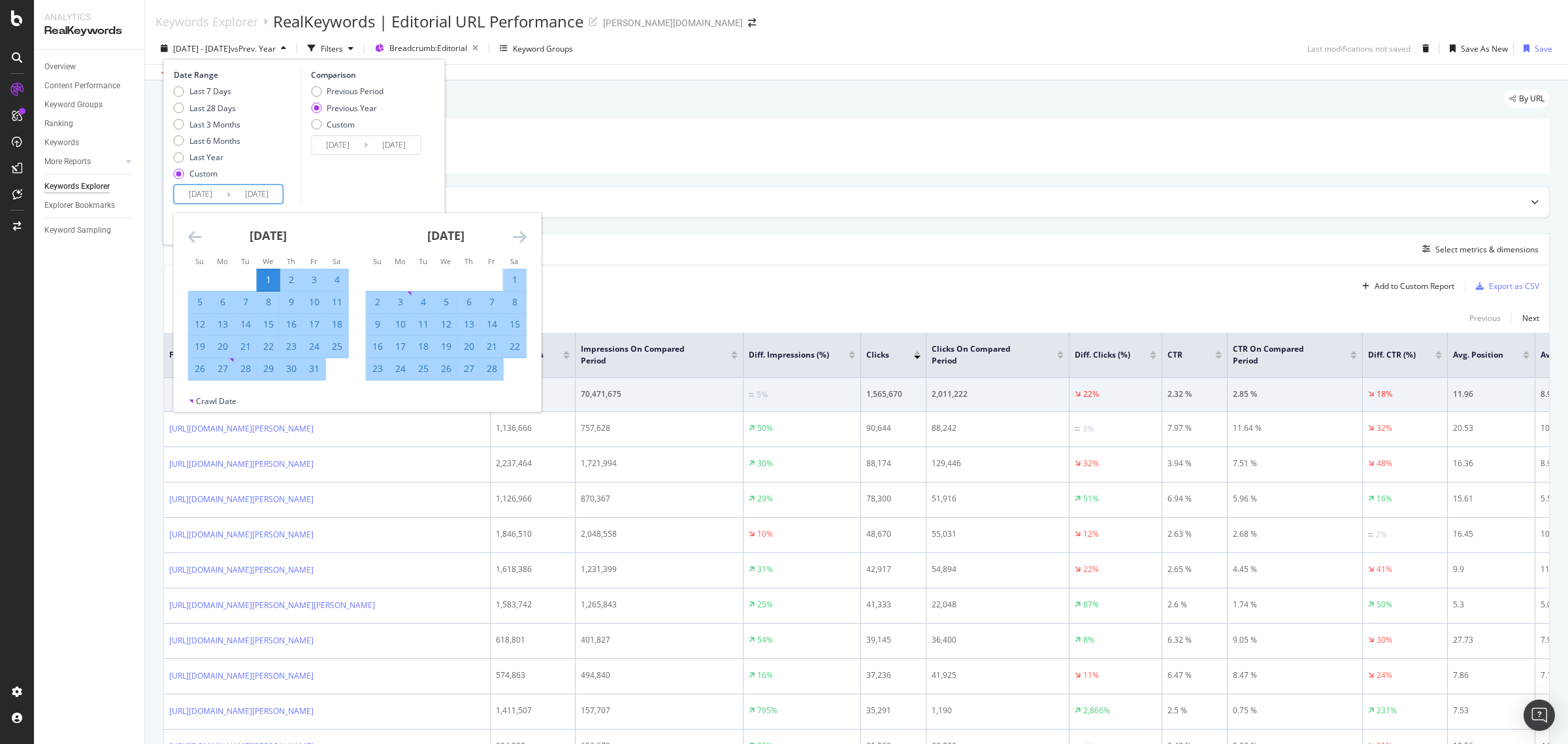
click at [522, 238] on icon "Move forward to switch to the next month." at bounding box center [520, 236] width 14 height 16
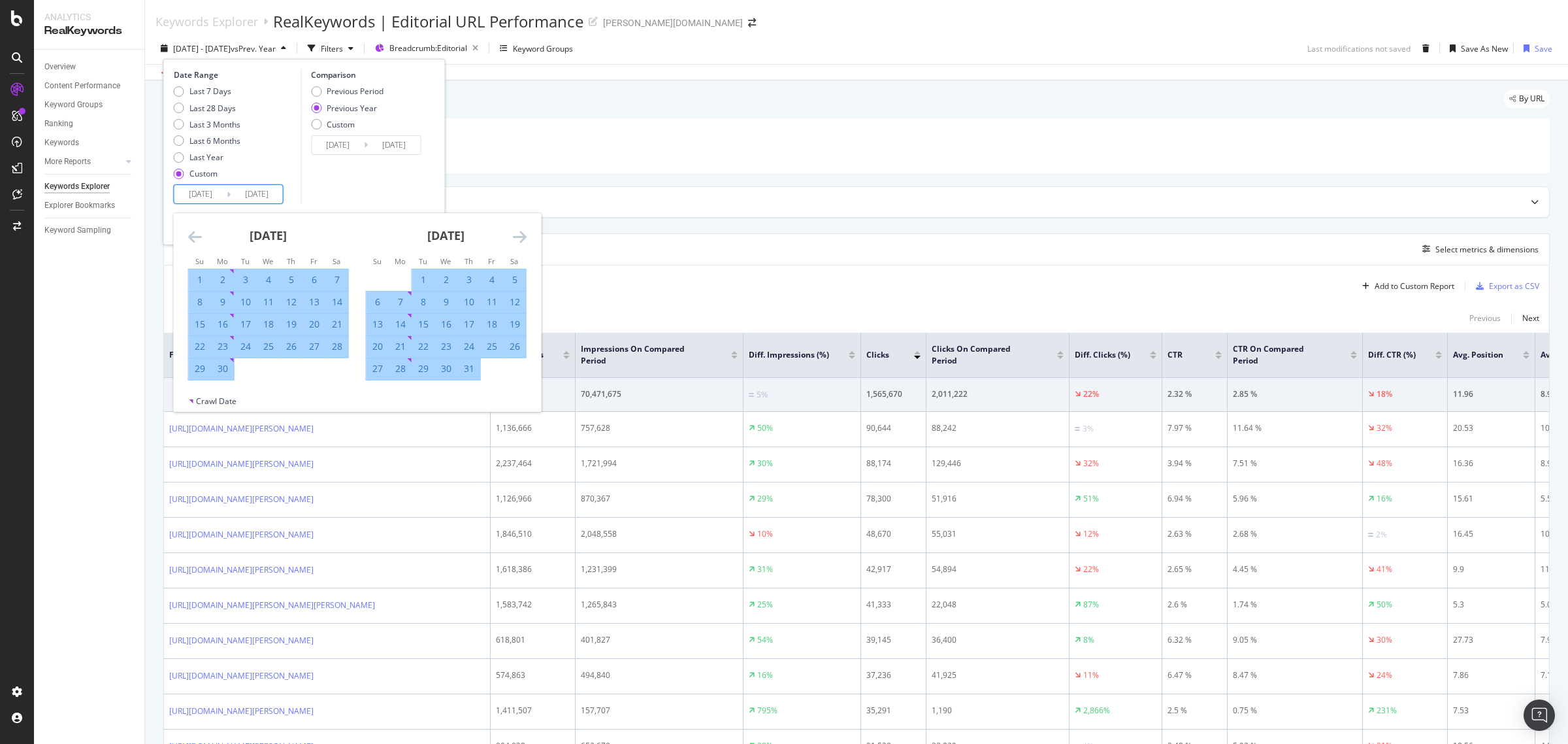
click at [200, 281] on div "1" at bounding box center [200, 279] width 22 height 13
type input "[DATE]"
click at [526, 234] on icon "Move forward to switch to the next month." at bounding box center [520, 236] width 14 height 16
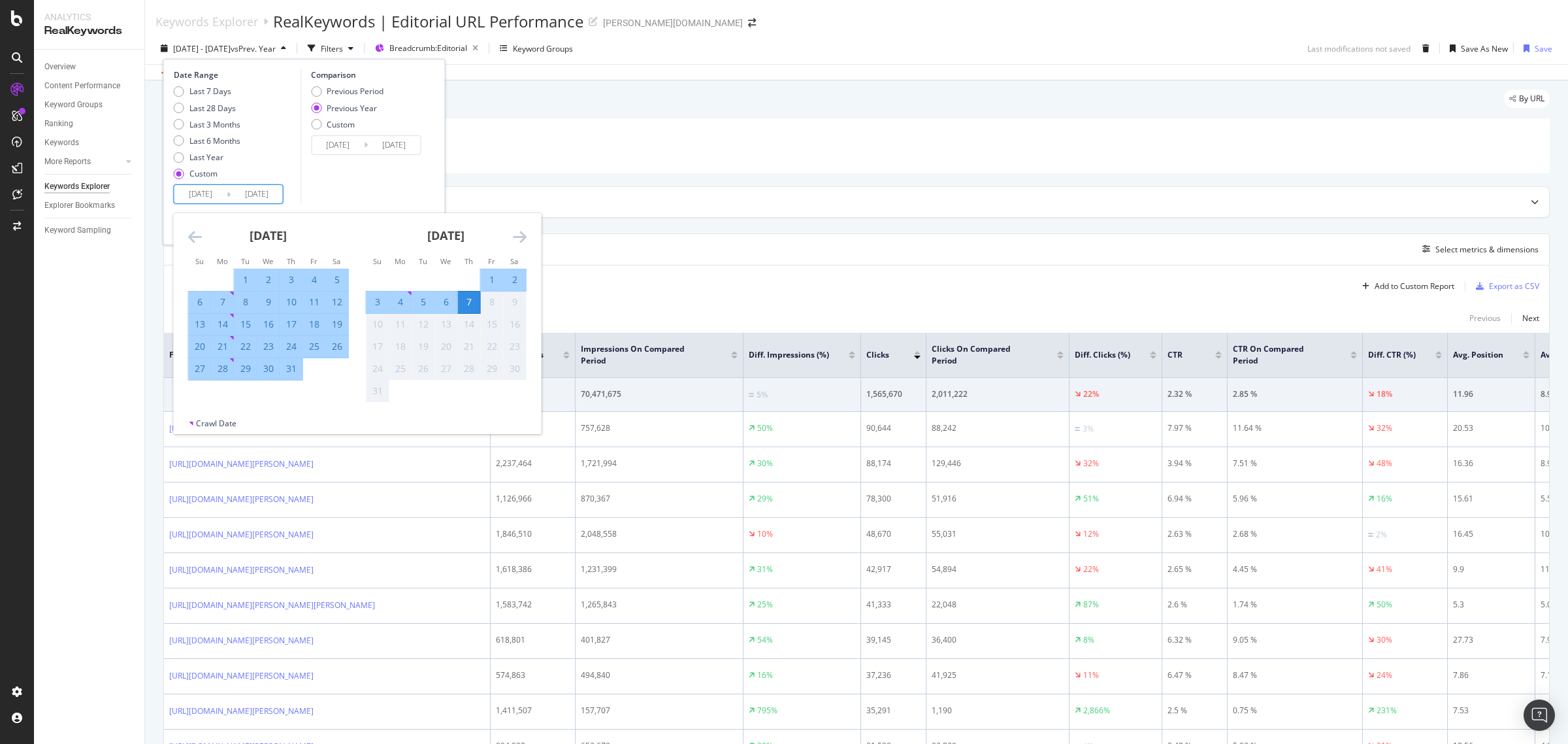
click at [465, 304] on div "7" at bounding box center [469, 301] width 22 height 13
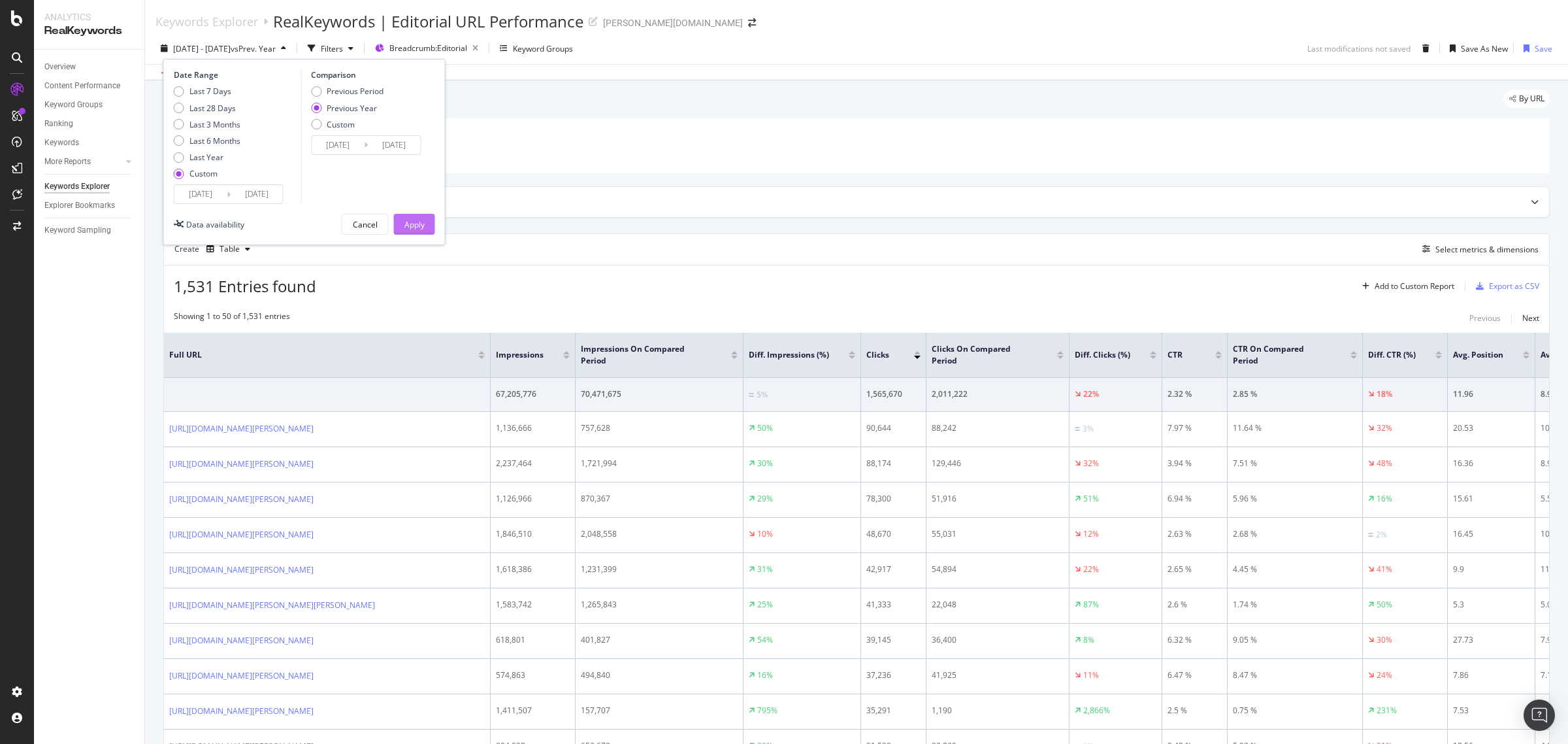
click at [415, 225] on div "Apply" at bounding box center [414, 224] width 21 height 11
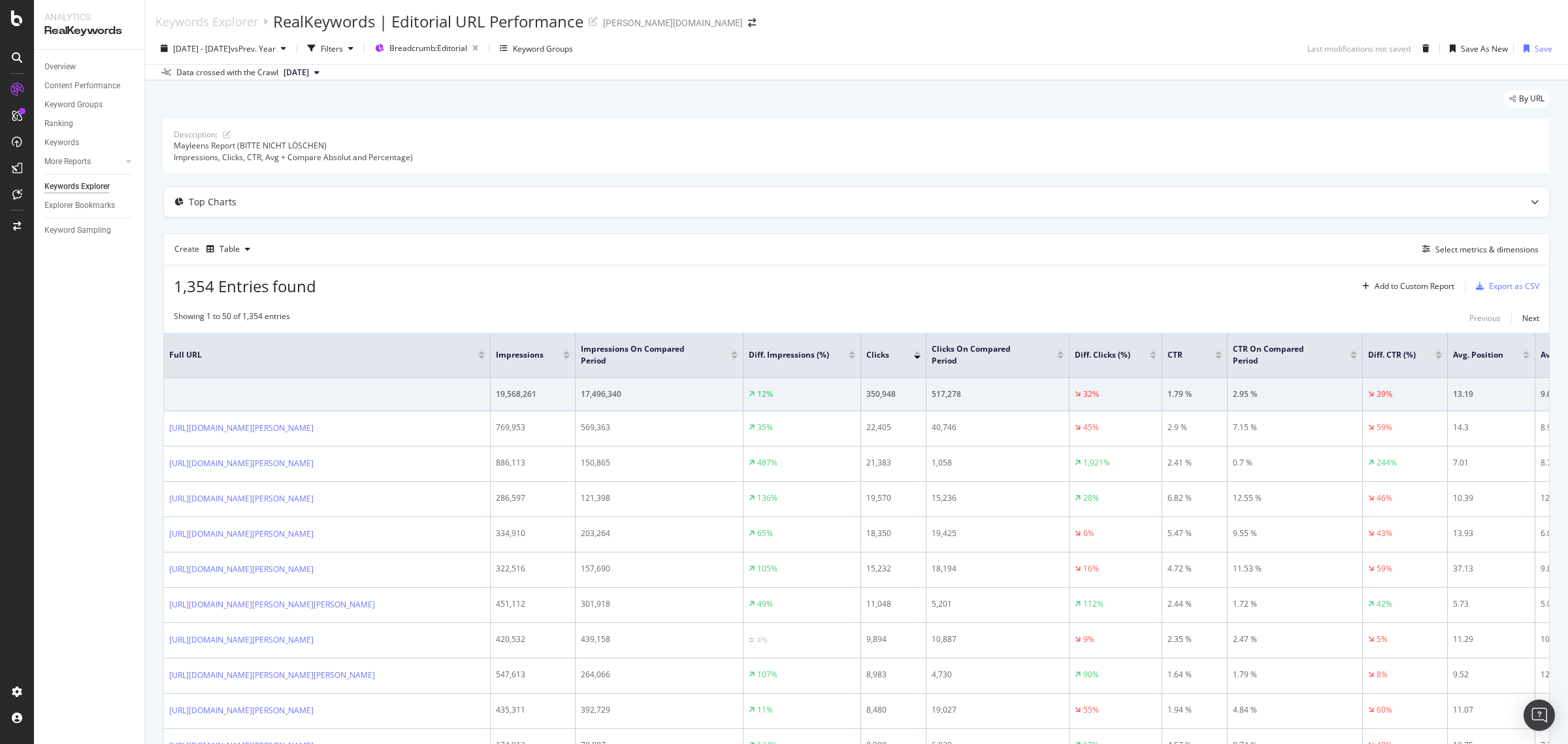
click at [917, 358] on div at bounding box center [917, 357] width 7 height 3
click at [242, 55] on div "[DATE] - [DATE] vs Prev. Year" at bounding box center [223, 48] width 136 height 20
click at [213, 193] on input "[DATE]" at bounding box center [201, 194] width 52 height 19
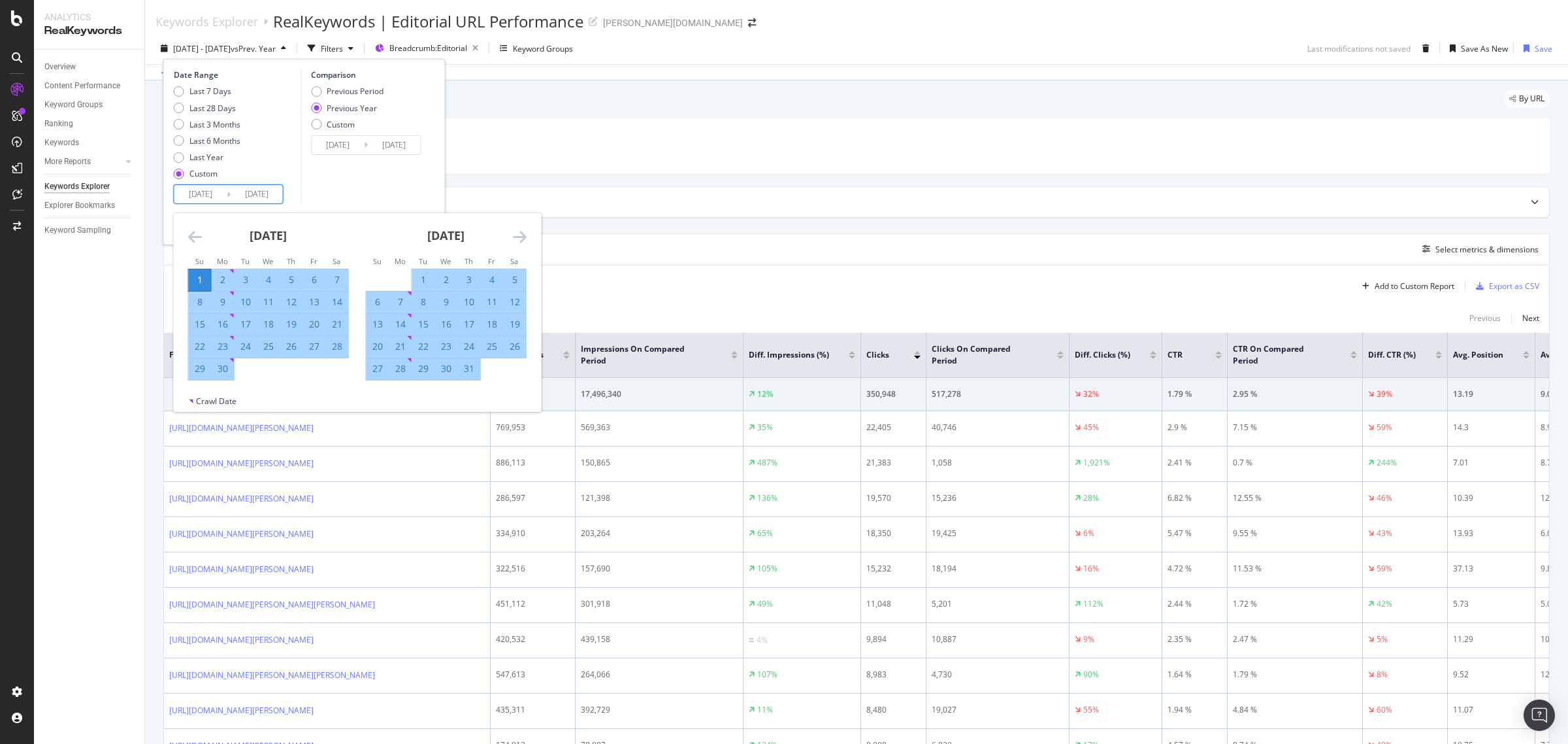
click at [424, 277] on div "1" at bounding box center [423, 279] width 22 height 13
type input "[DATE]"
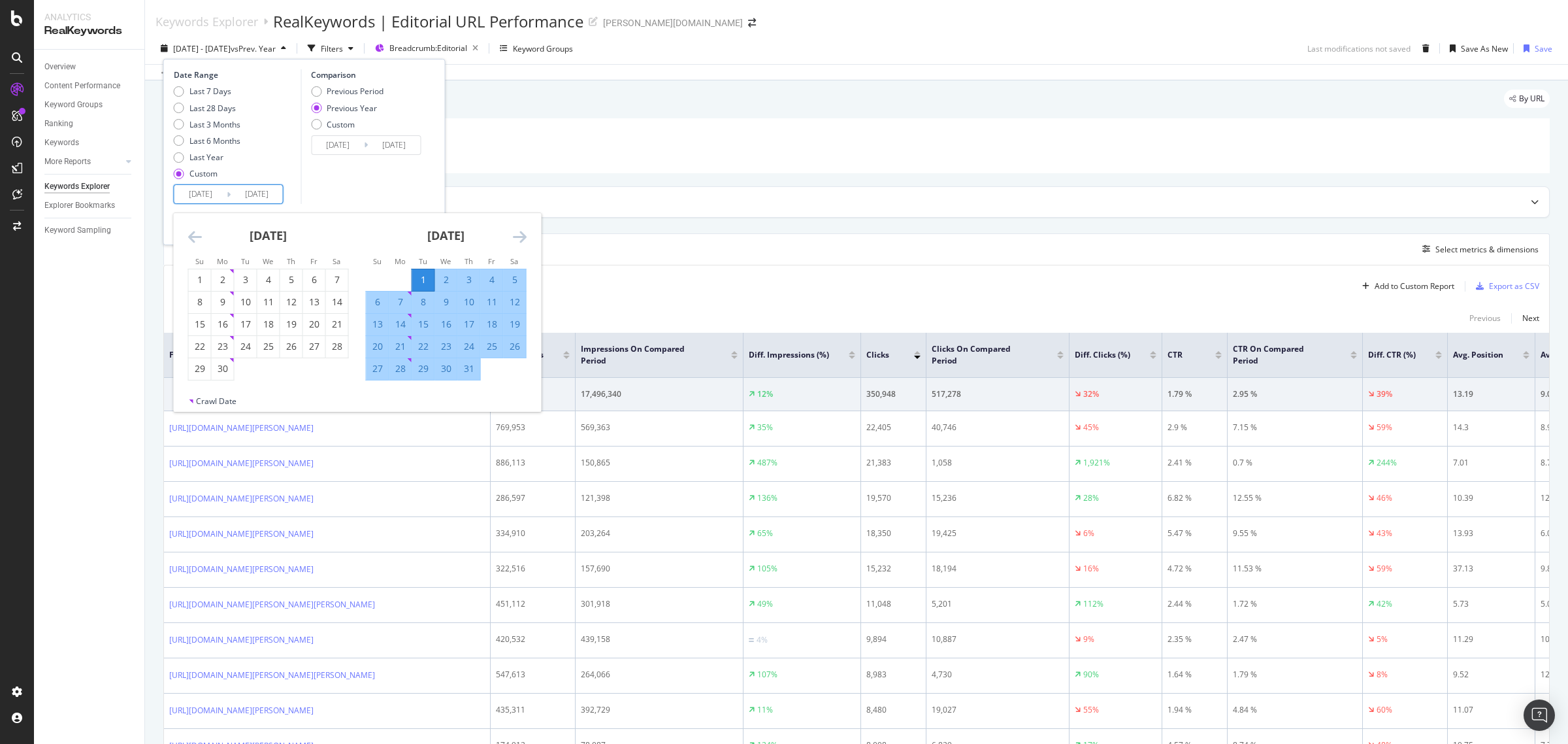
click at [521, 238] on icon "Move forward to switch to the next month." at bounding box center [520, 236] width 14 height 16
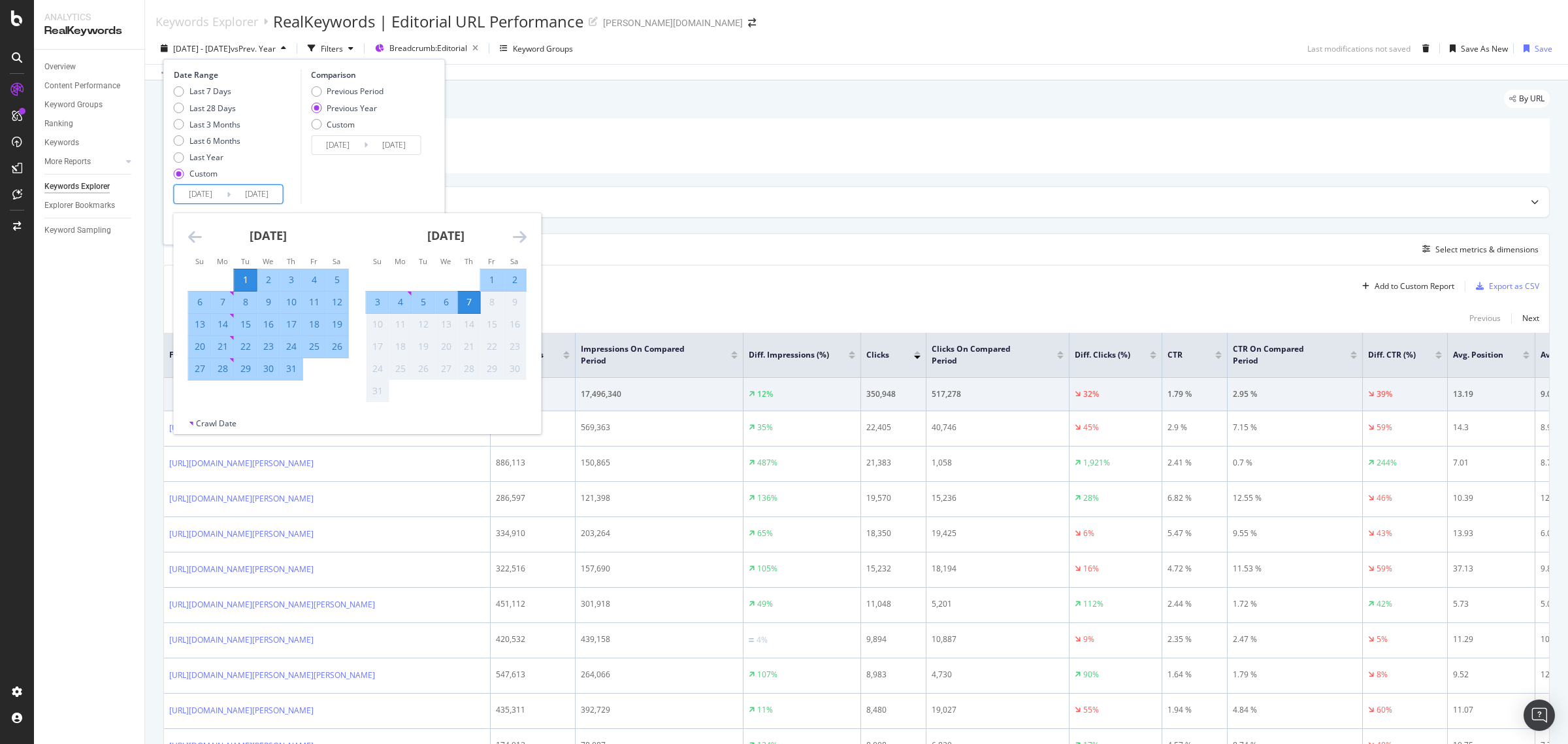
click at [474, 298] on div "7" at bounding box center [469, 301] width 22 height 13
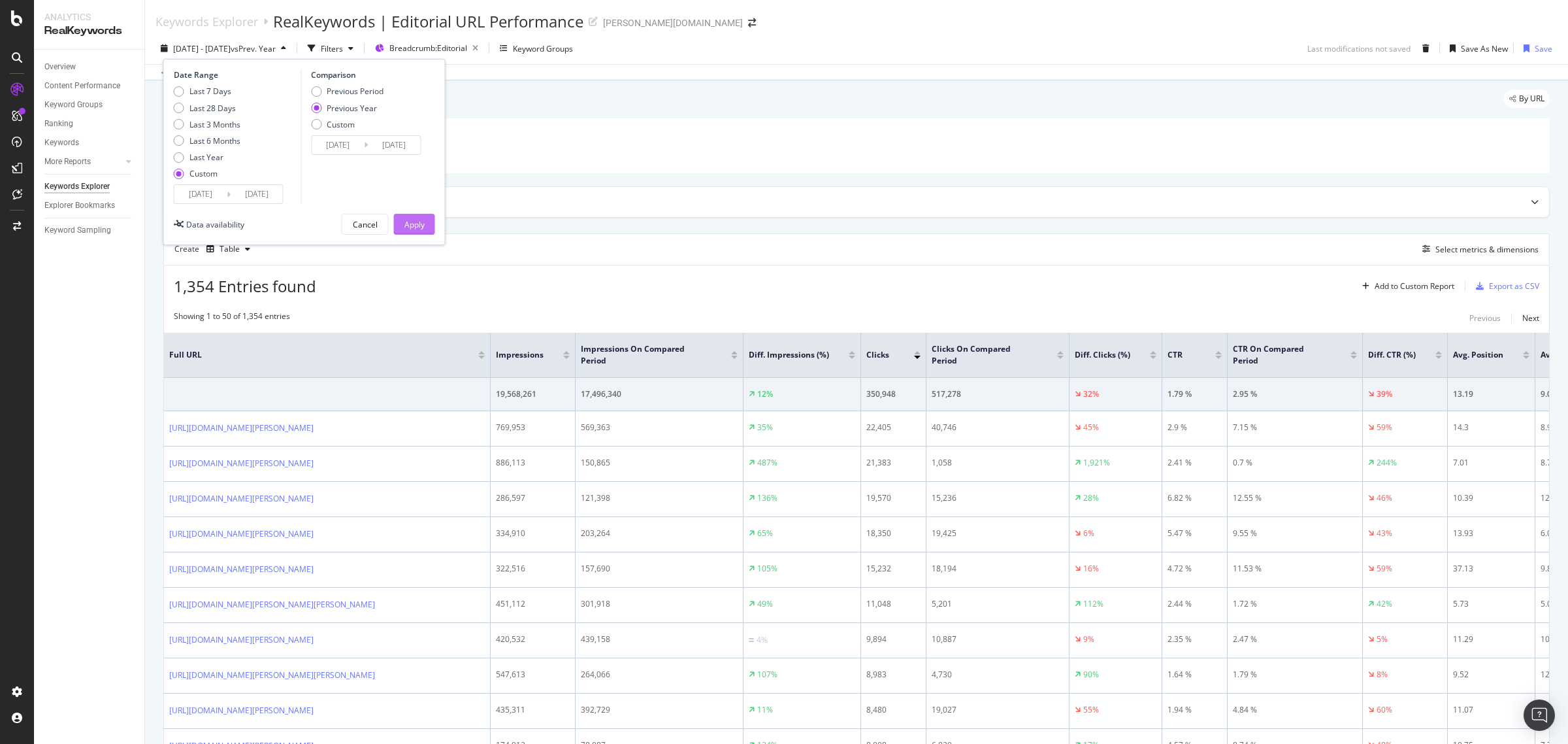
click at [419, 223] on div "Apply" at bounding box center [414, 224] width 21 height 11
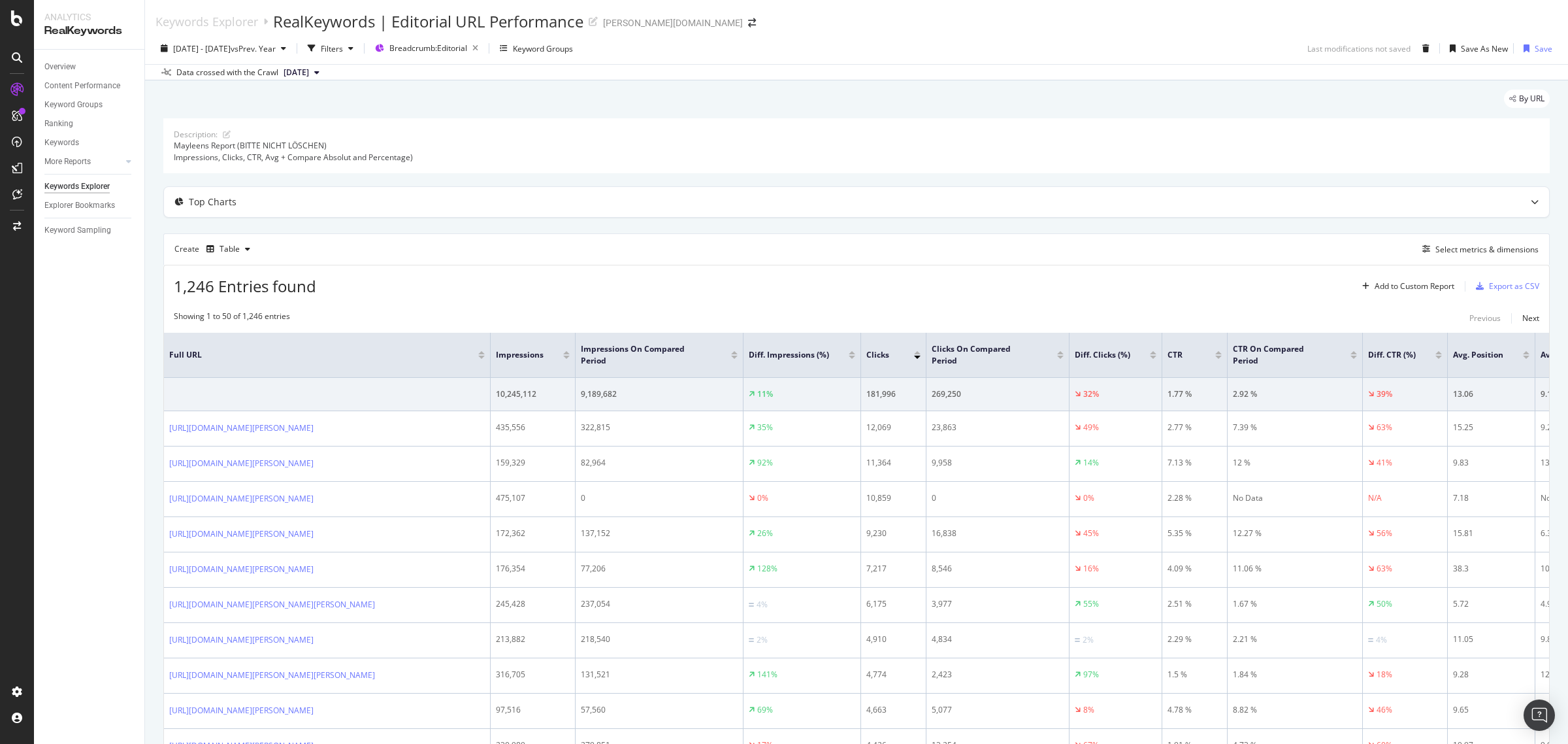
click at [920, 358] on div at bounding box center [917, 357] width 7 height 3
click at [230, 47] on span "[DATE] - [DATE]" at bounding box center [202, 48] width 57 height 11
click at [206, 194] on input "[DATE]" at bounding box center [201, 194] width 52 height 19
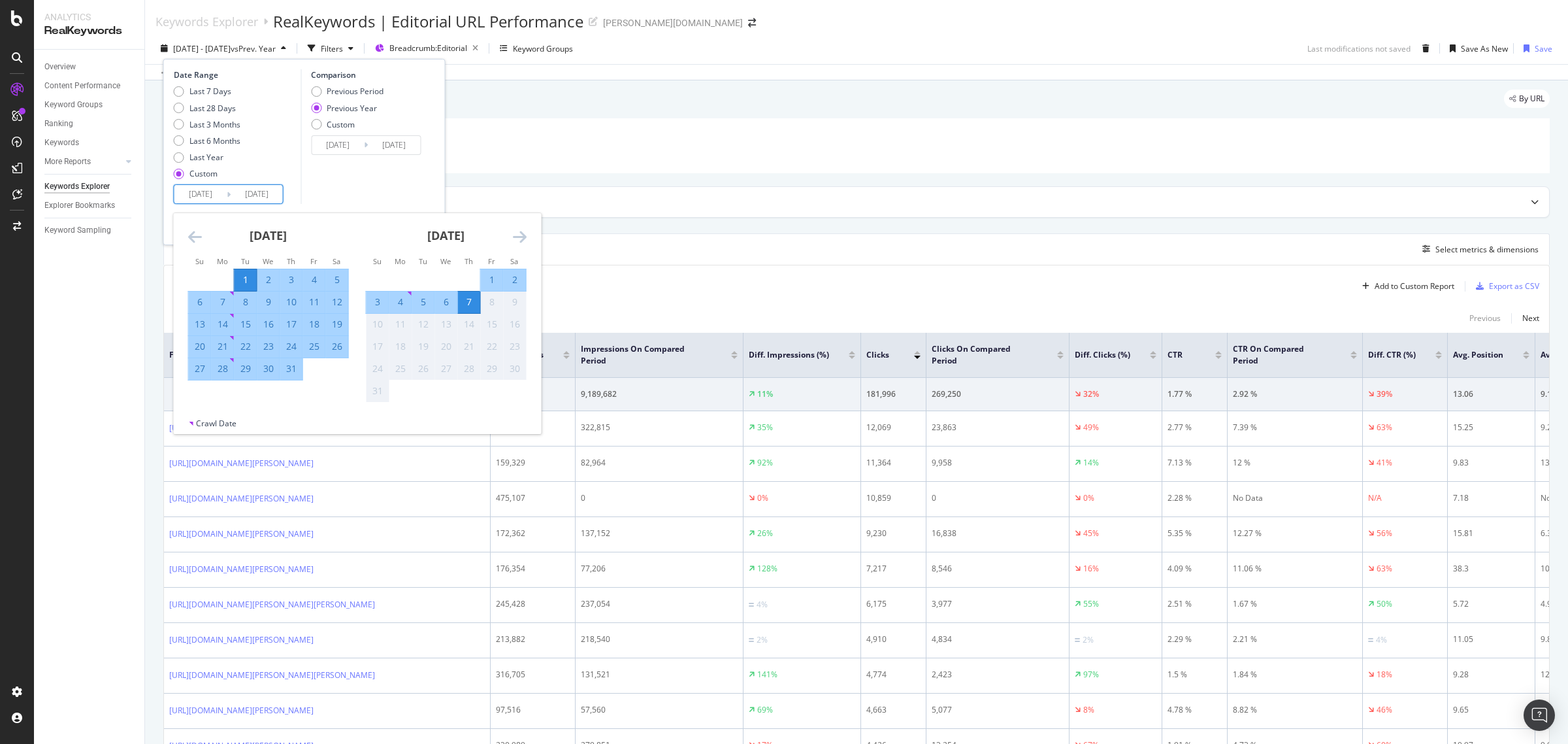
click at [487, 271] on div "1" at bounding box center [492, 280] width 22 height 22
type input "[DATE]"
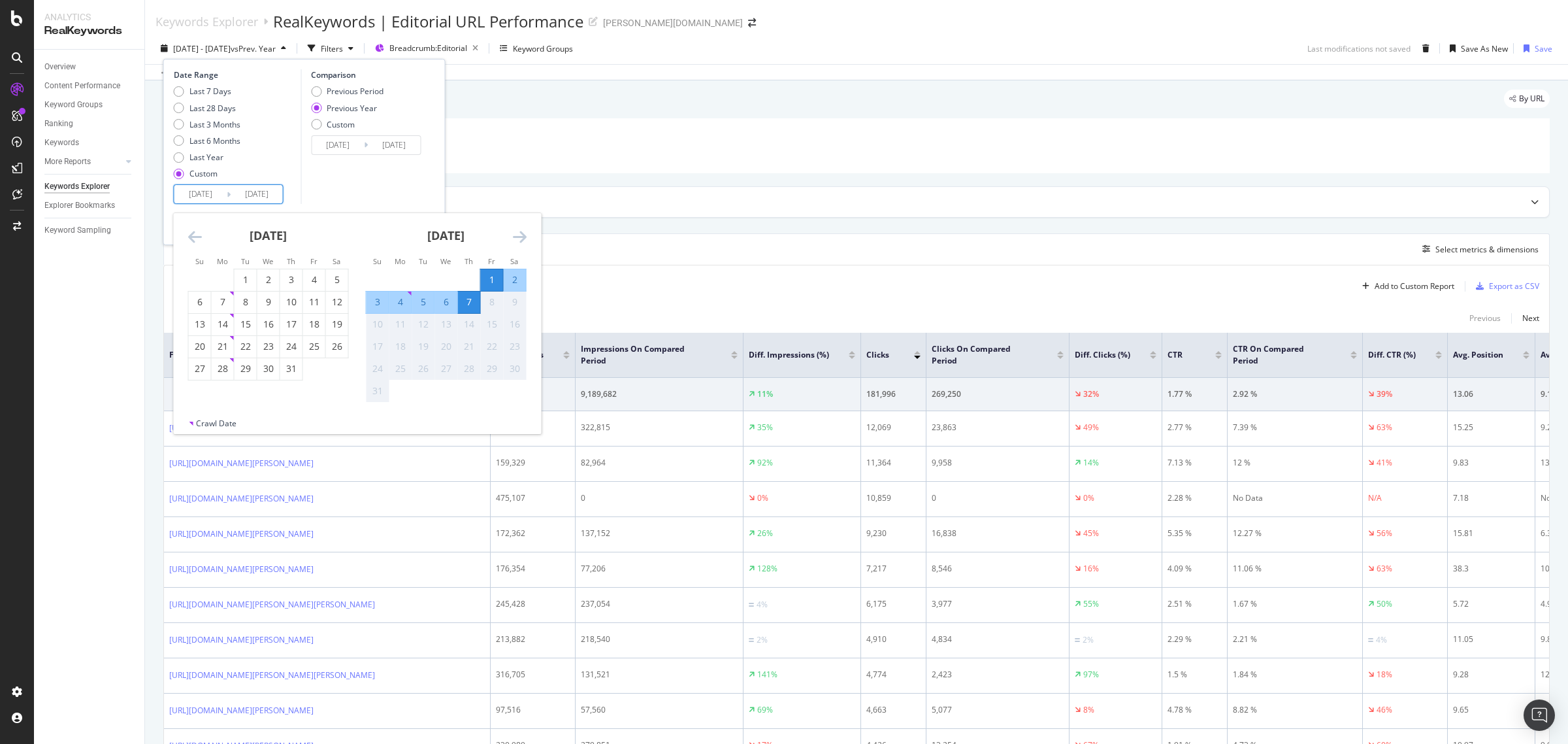
drag, startPoint x: 472, startPoint y: 300, endPoint x: 458, endPoint y: 247, distance: 54.8
click at [472, 301] on div "7" at bounding box center [469, 301] width 22 height 13
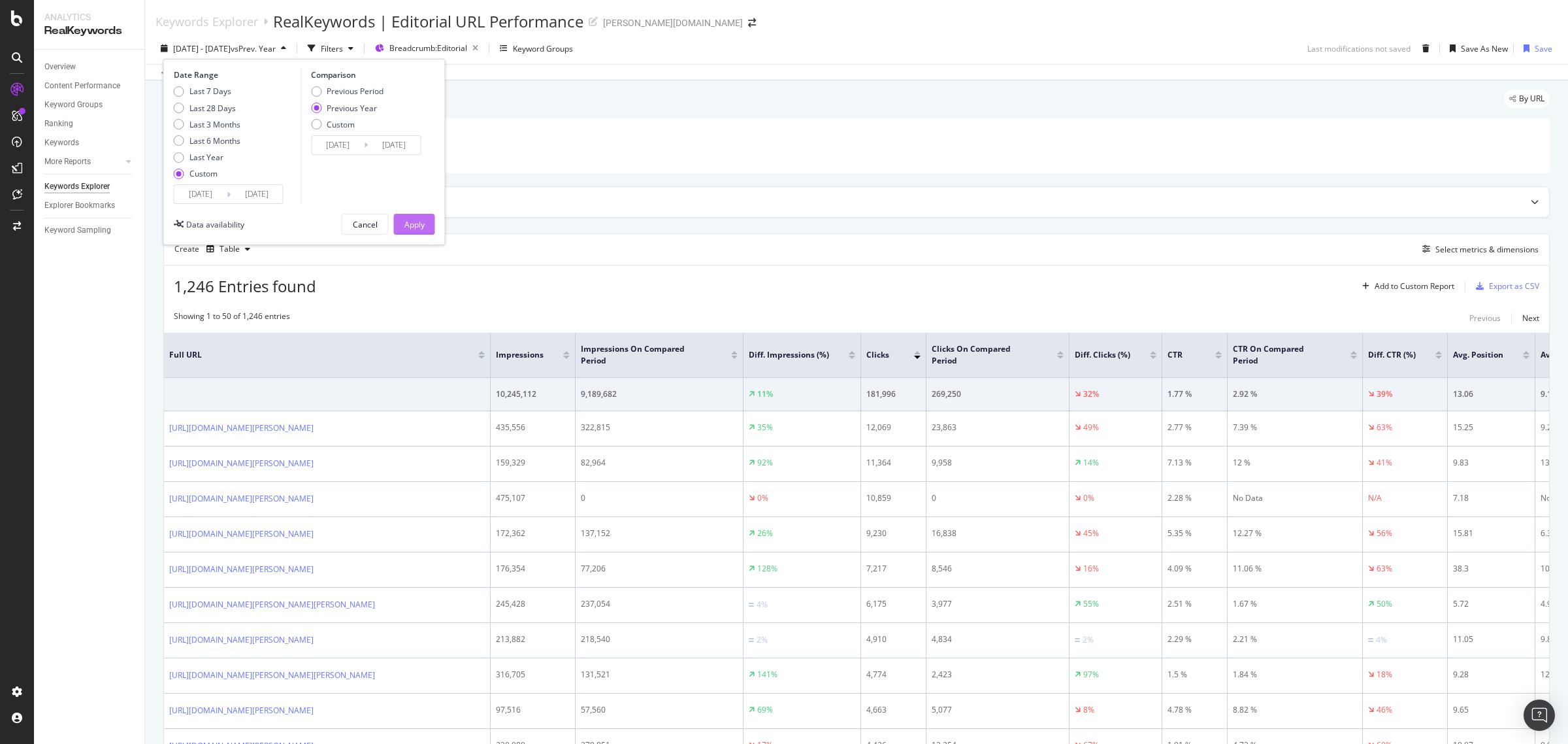
click at [410, 223] on div "Apply" at bounding box center [414, 224] width 21 height 11
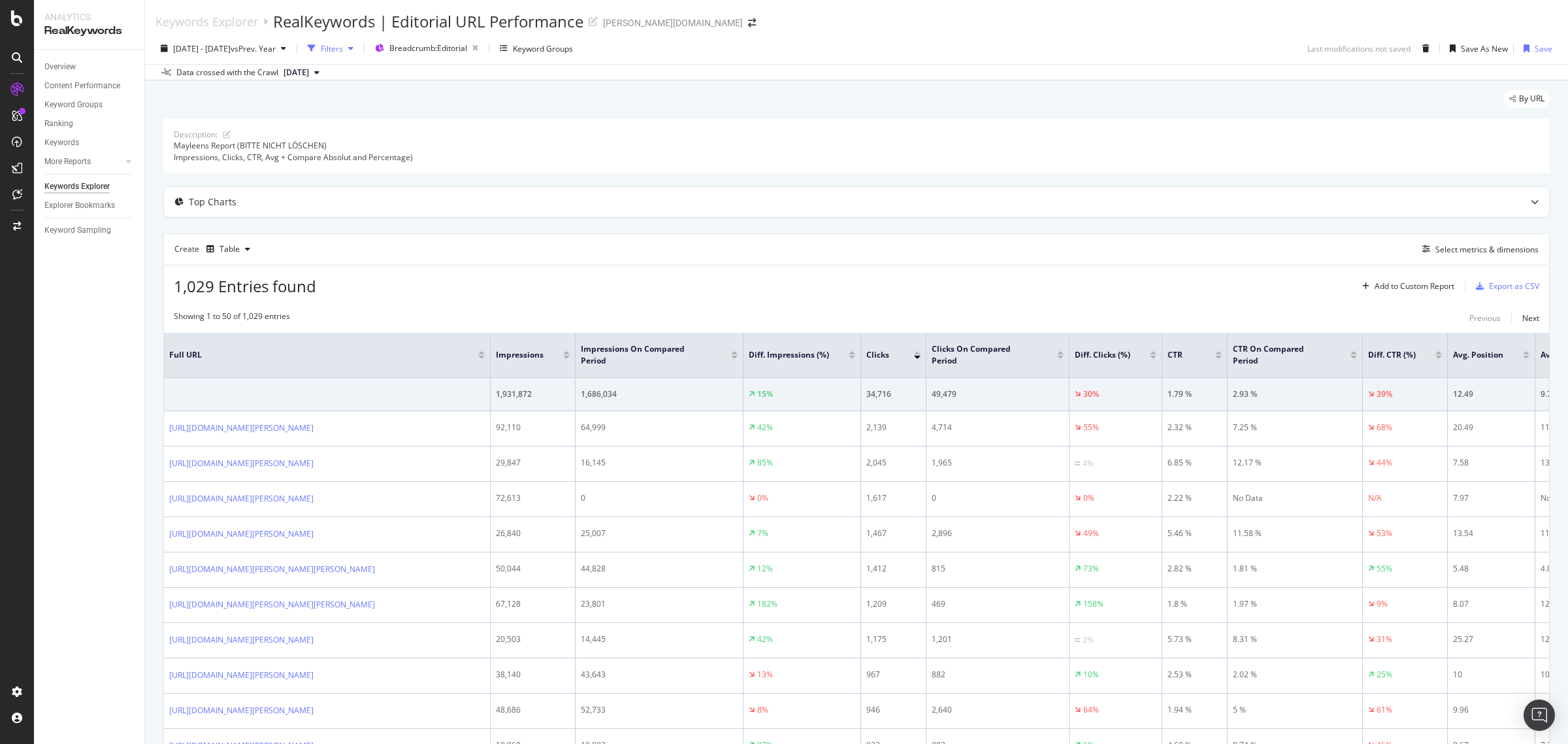
click at [343, 47] on div "Filters" at bounding box center [332, 48] width 22 height 11
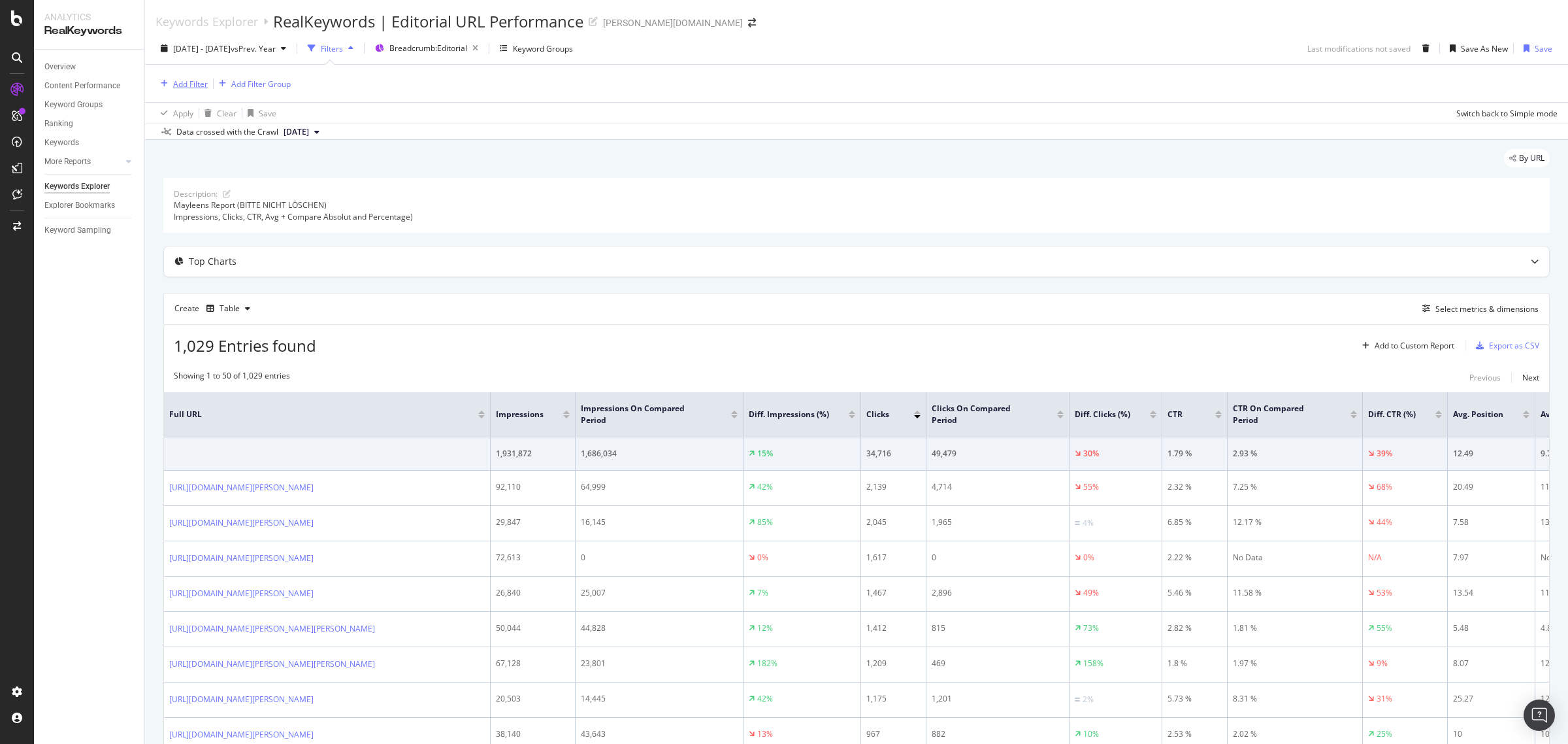
click at [187, 84] on div "Add Filter" at bounding box center [190, 83] width 35 height 11
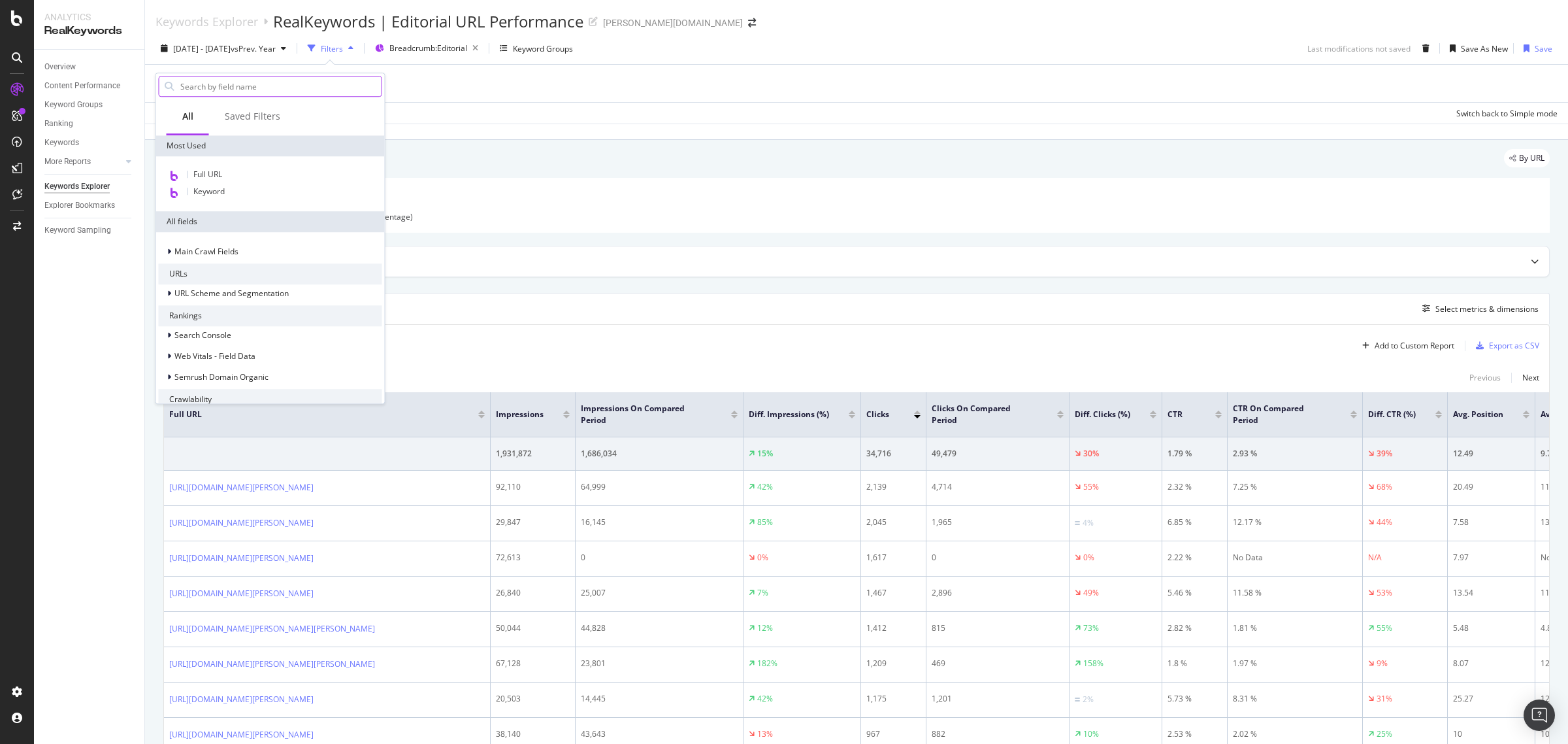
click at [194, 85] on input "text" at bounding box center [280, 86] width 203 height 20
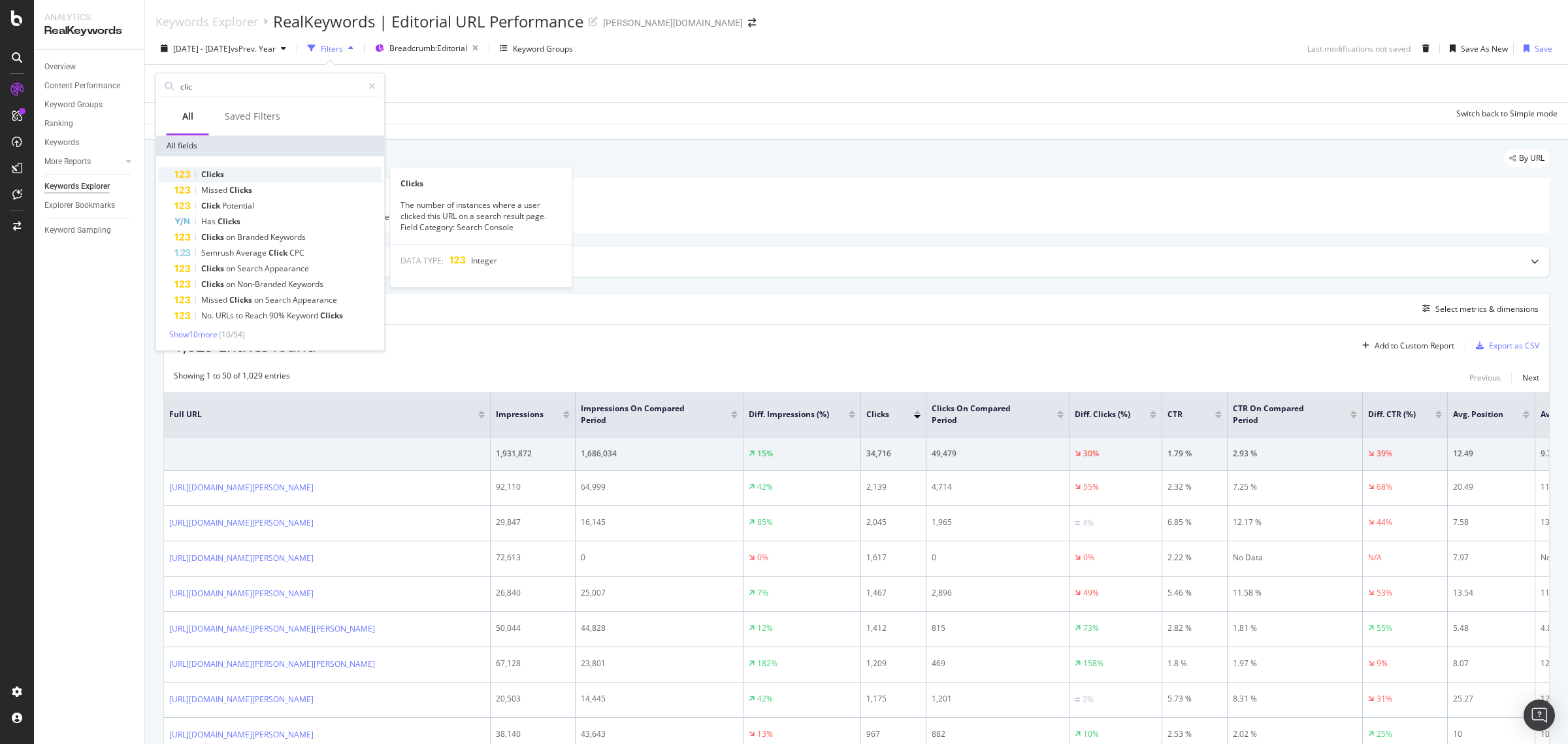
type input "clic"
click at [236, 172] on div "Clicks" at bounding box center [279, 175] width 207 height 16
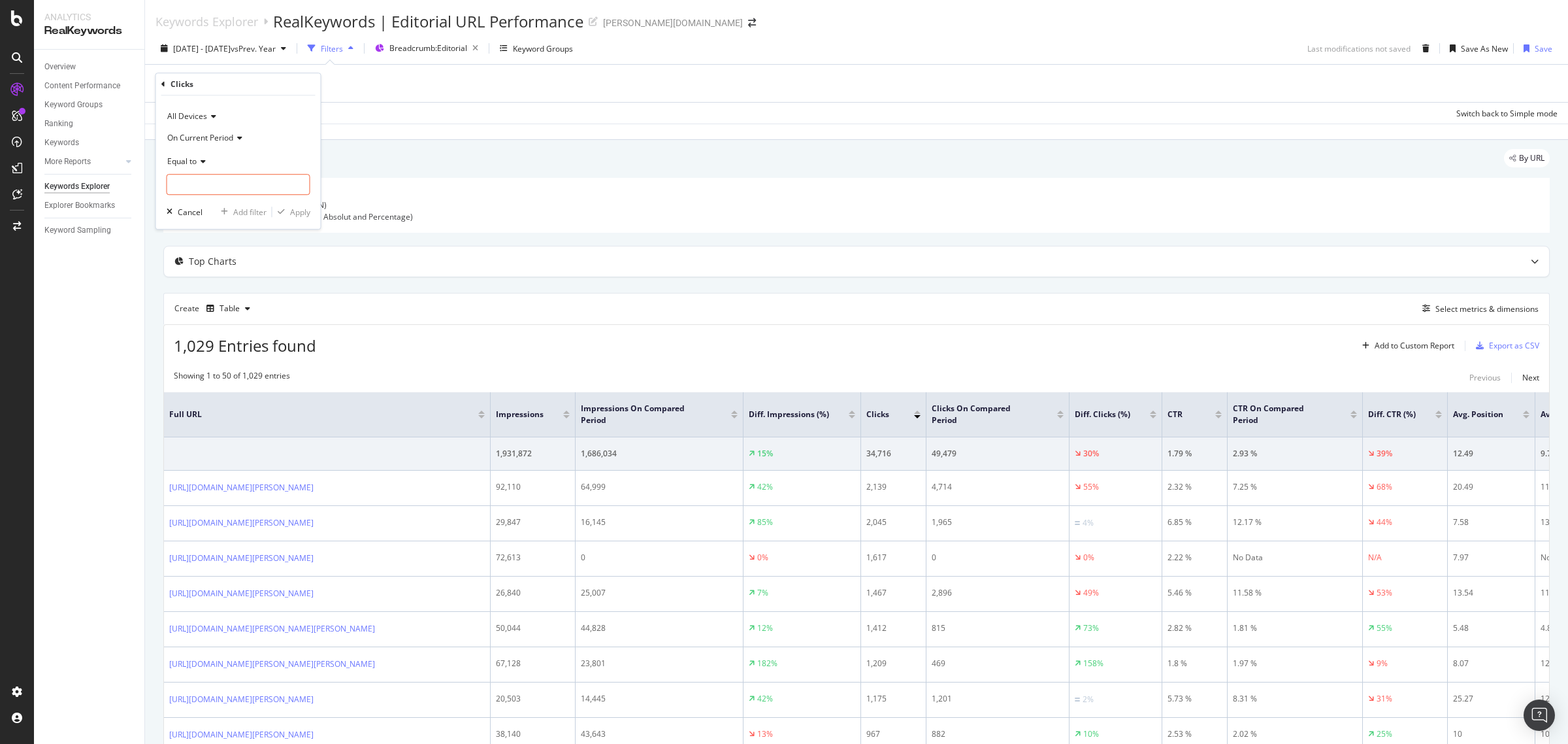
click at [184, 140] on span "On Current Period" at bounding box center [200, 137] width 66 height 11
click at [701, 131] on div "Data crossed with the Crawl [DATE]" at bounding box center [857, 133] width 1424 height 16
click at [279, 82] on div "missing value" at bounding box center [289, 83] width 49 height 11
click at [204, 184] on input "number" at bounding box center [239, 183] width 144 height 21
type input "200"
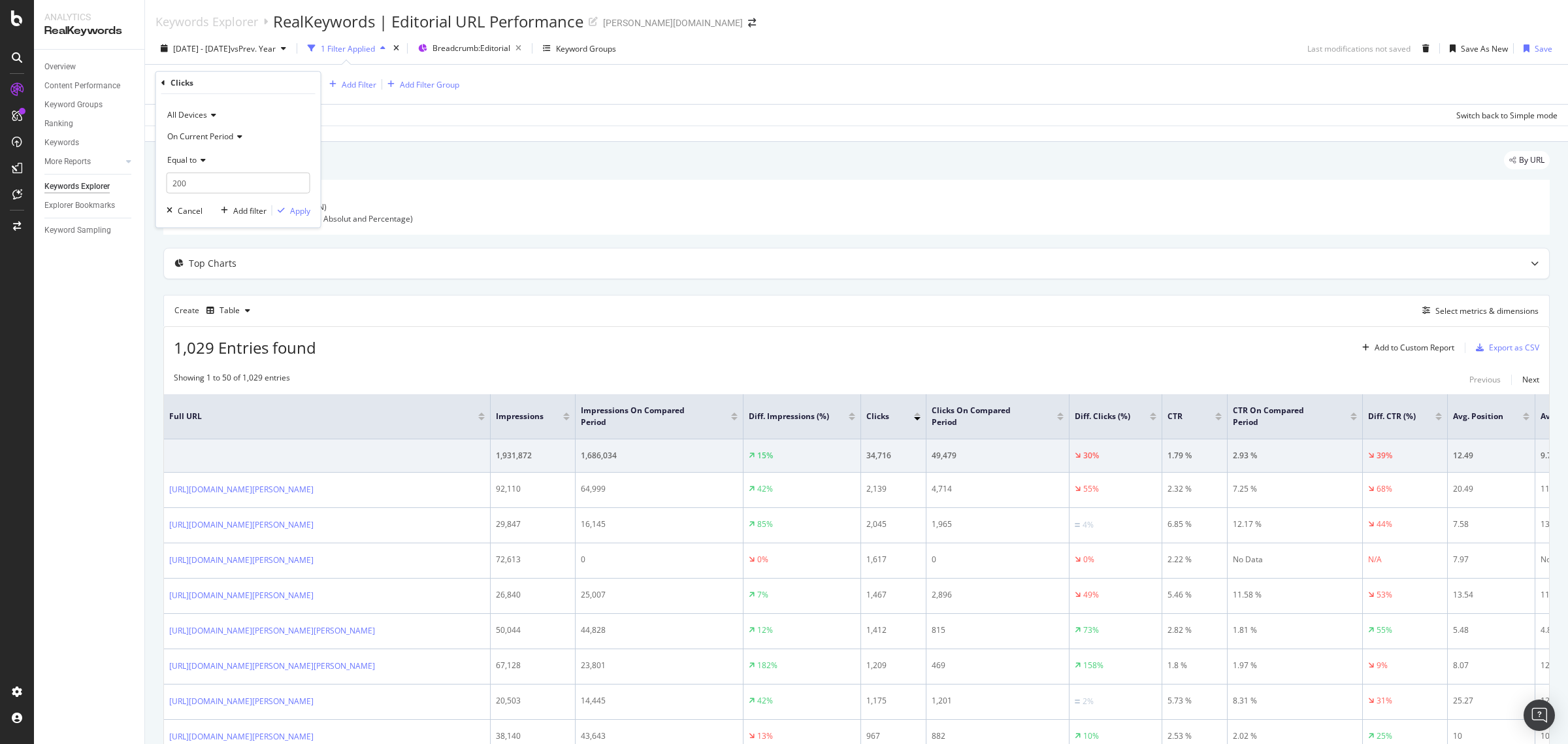
click at [190, 159] on span "Equal to" at bounding box center [182, 158] width 30 height 11
click at [207, 266] on span "Greater than or equal to" at bounding box center [216, 271] width 88 height 11
click at [292, 215] on div "Apply" at bounding box center [300, 209] width 21 height 11
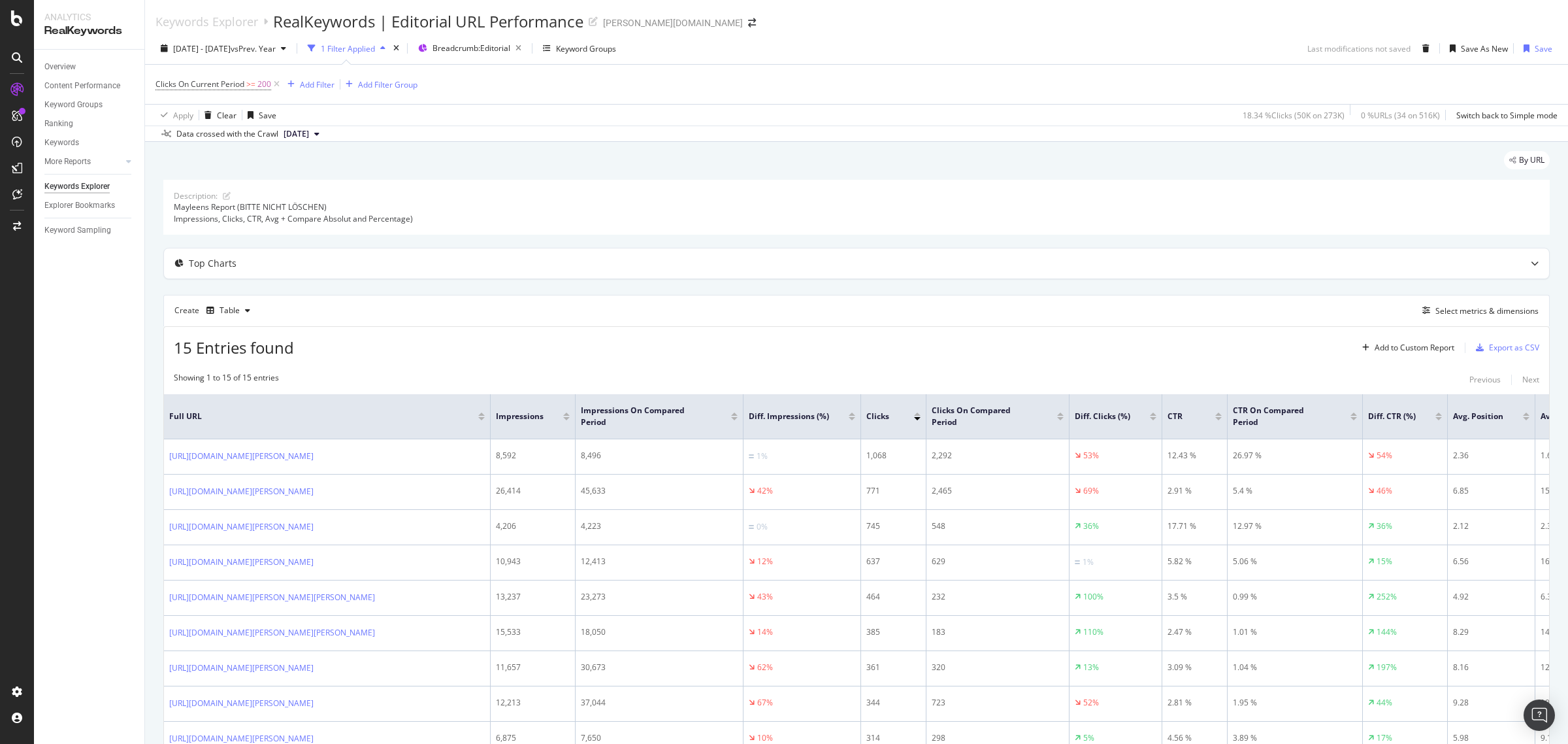
click at [1155, 420] on div at bounding box center [1153, 418] width 7 height 3
click at [262, 84] on span "200" at bounding box center [265, 84] width 14 height 19
click at [188, 185] on input "200" at bounding box center [239, 183] width 144 height 21
type input "2"
type input "300"
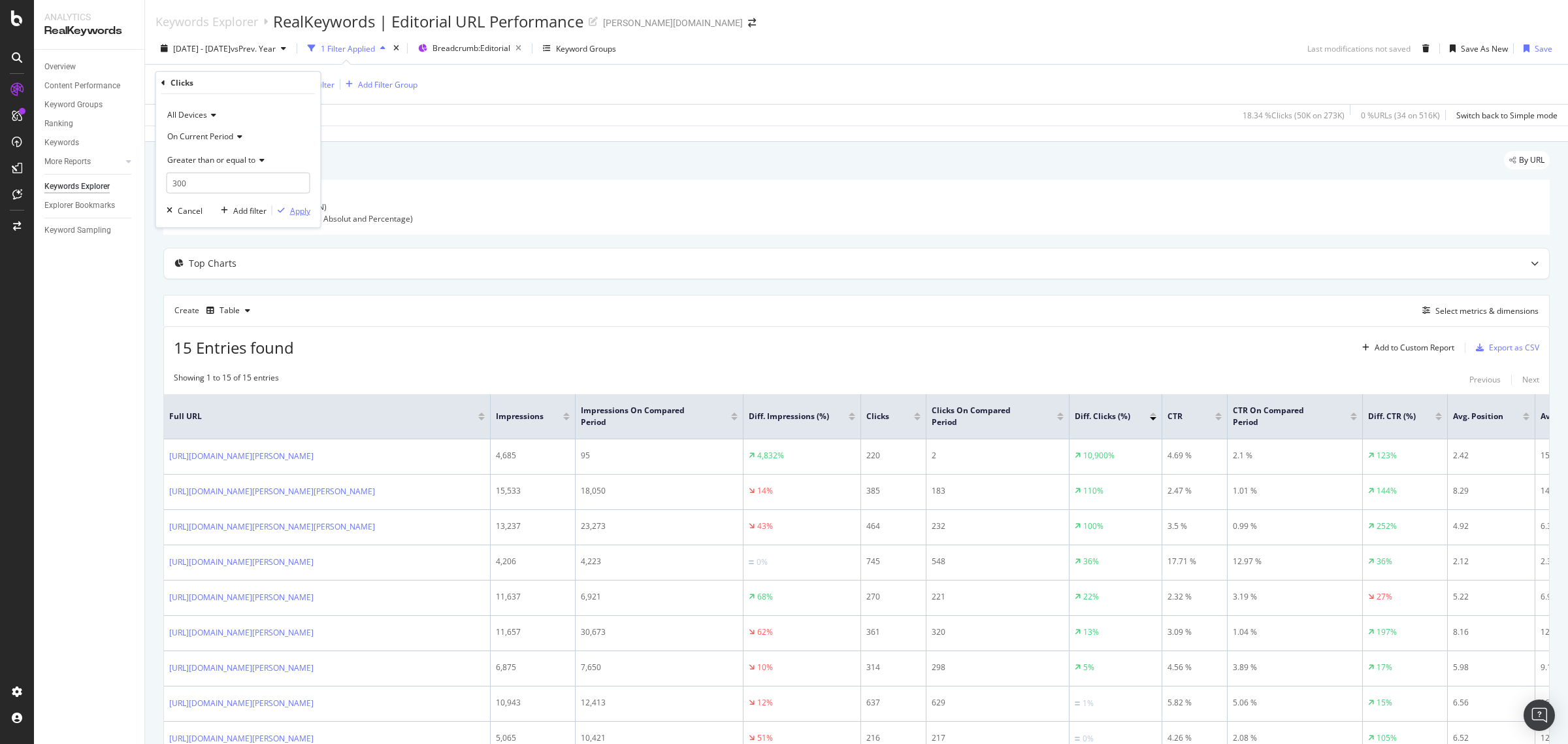
click at [306, 207] on div "Apply" at bounding box center [300, 209] width 21 height 11
click at [1152, 418] on div at bounding box center [1153, 418] width 7 height 3
click at [1153, 416] on div at bounding box center [1153, 413] width 7 height 3
